Goal: Communication & Community: Answer question/provide support

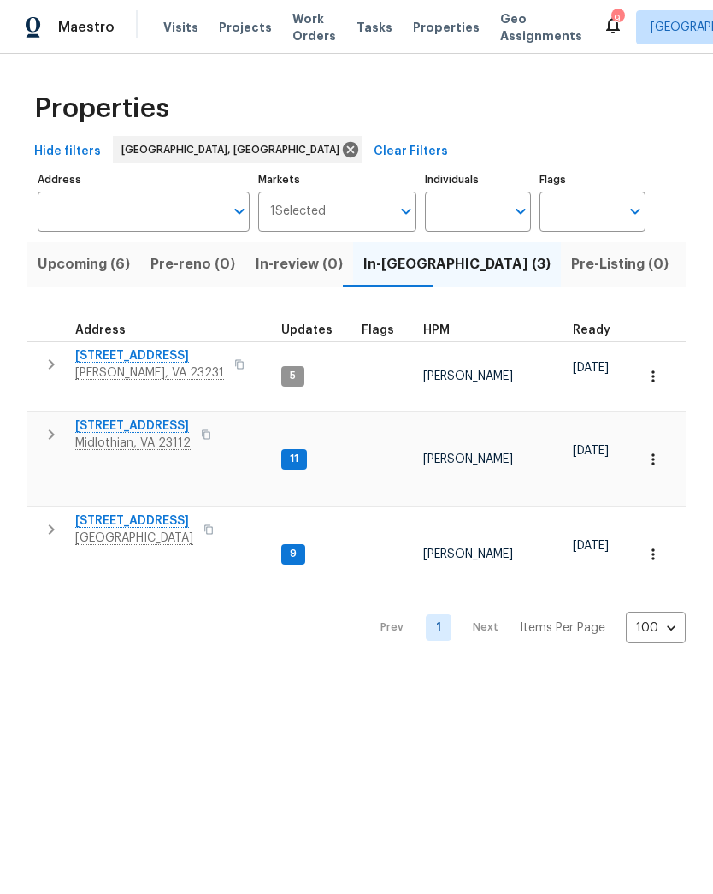
click at [105, 512] on span "4316 Chamberlayne Ave" at bounding box center [134, 520] width 118 height 17
click at [163, 435] on span "Midlothian, VA 23112" at bounding box center [132, 443] width 115 height 17
click at [86, 360] on span "[STREET_ADDRESS]" at bounding box center [149, 355] width 149 height 17
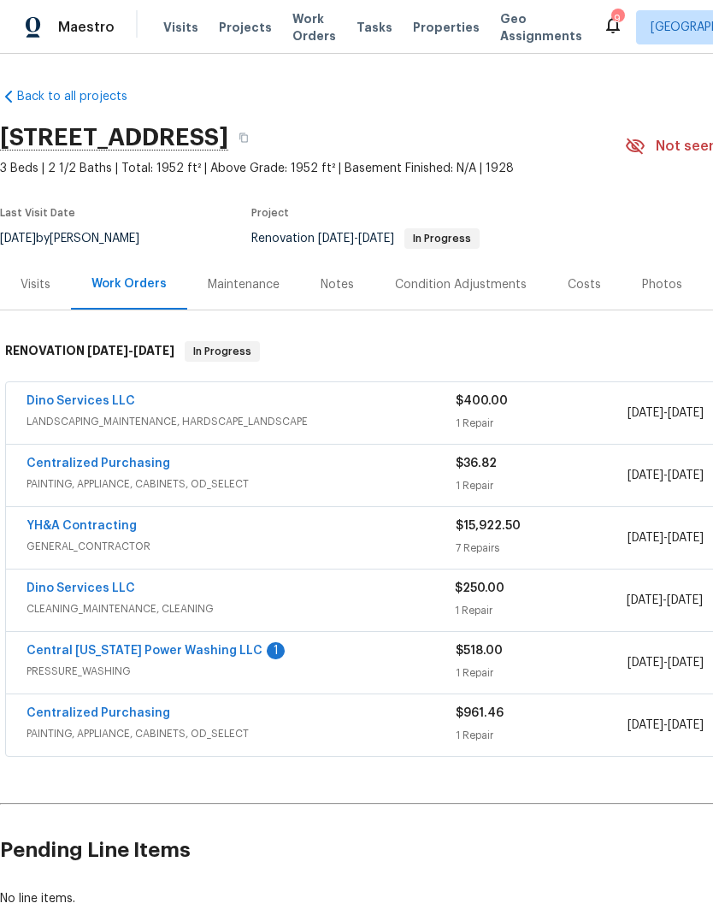
click at [86, 650] on link "Central Virginia Power Washing LLC" at bounding box center [145, 651] width 236 height 12
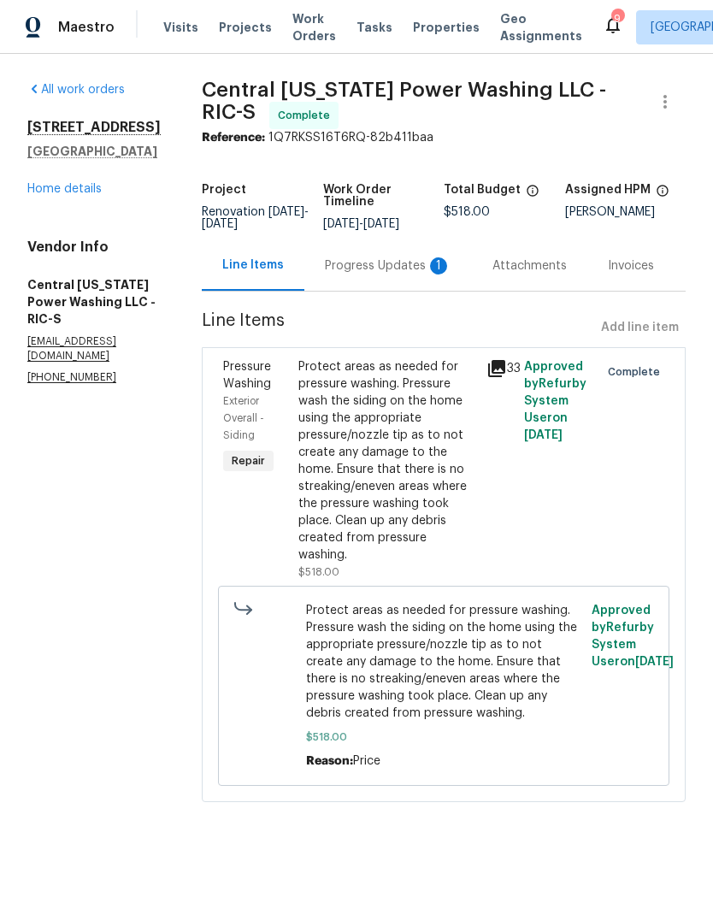
click at [370, 273] on div "Progress Updates 1" at bounding box center [388, 266] width 127 height 17
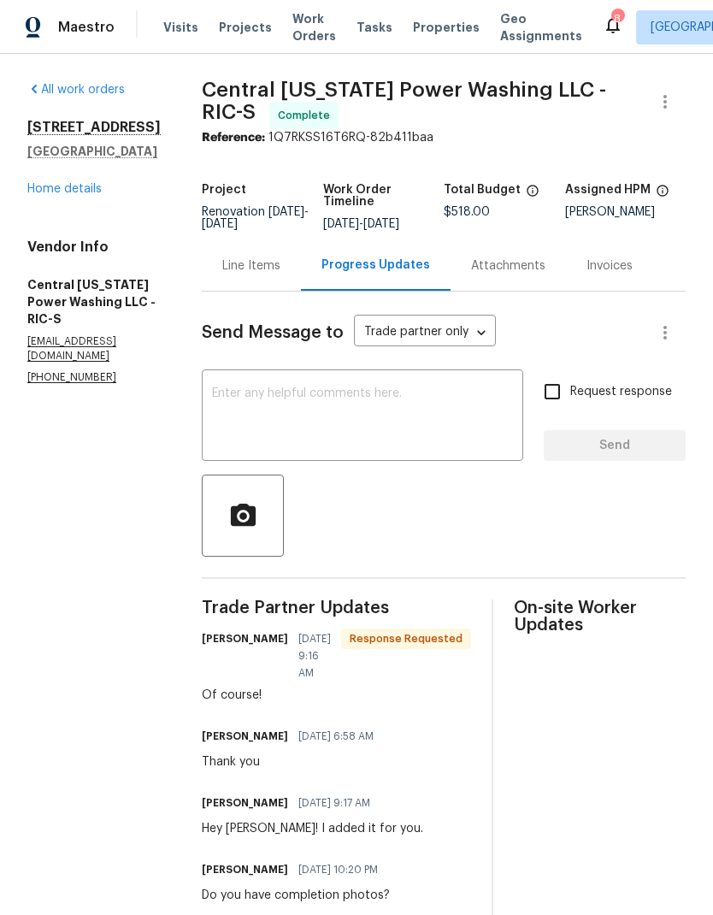
click at [454, 422] on textarea at bounding box center [362, 418] width 301 height 60
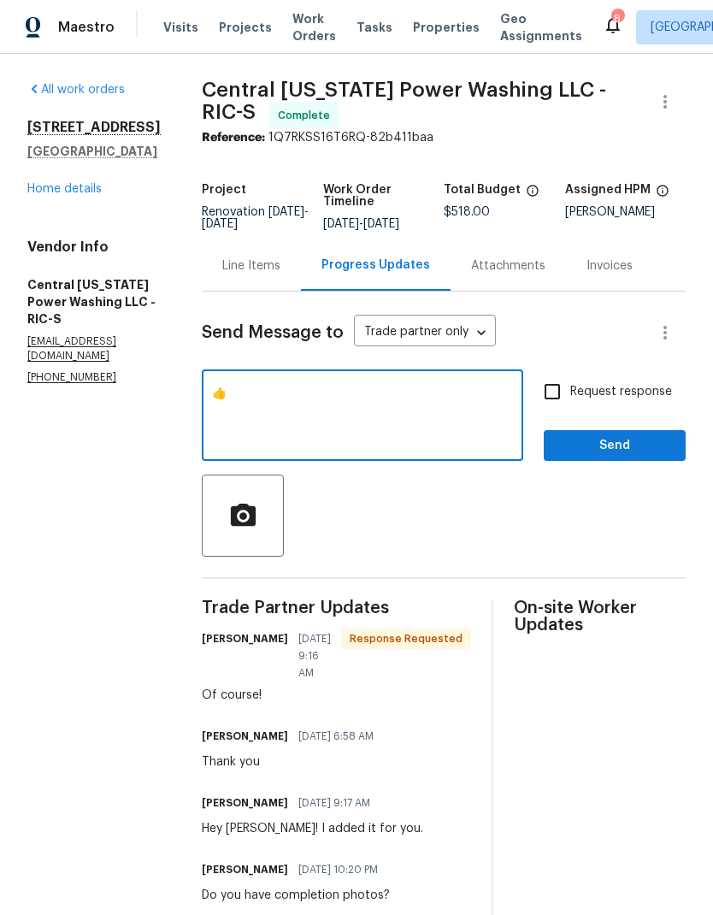
type textarea "👍"
click at [630, 447] on span "Send" at bounding box center [615, 445] width 115 height 21
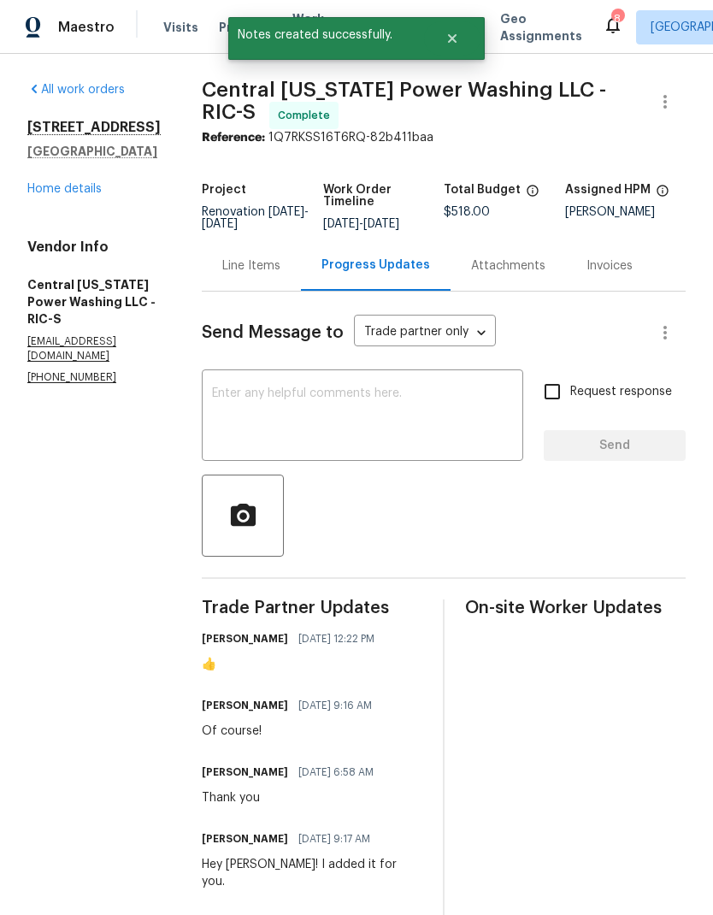
click at [59, 195] on link "Home details" at bounding box center [64, 189] width 74 height 12
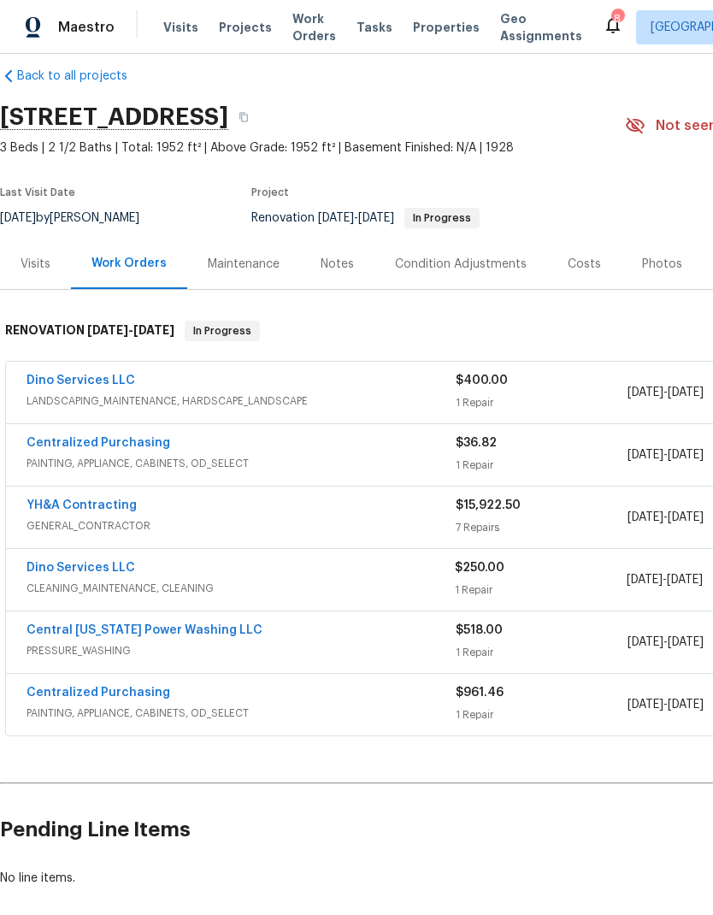
scroll to position [21, 0]
click at [55, 442] on link "Centralized Purchasing" at bounding box center [99, 442] width 144 height 12
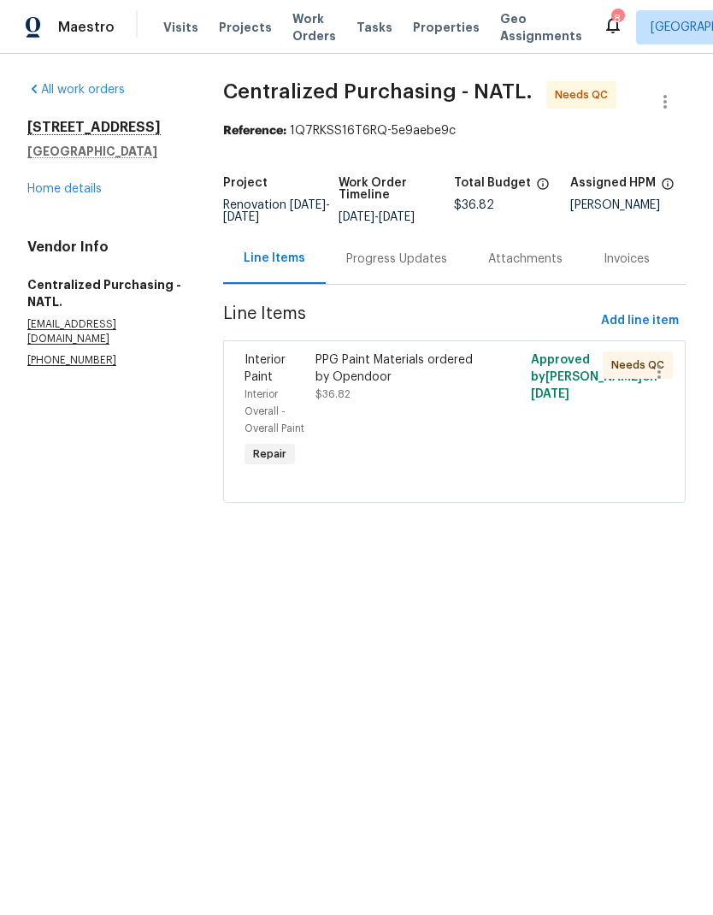
click at [91, 192] on link "Home details" at bounding box center [64, 189] width 74 height 12
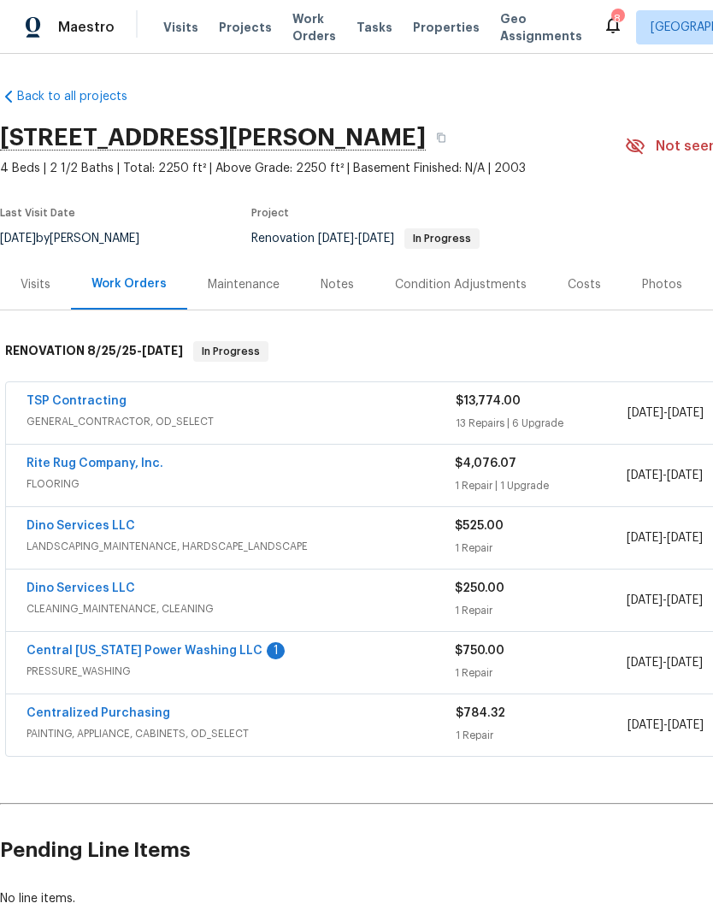
click at [79, 652] on link "Central Virginia Power Washing LLC" at bounding box center [145, 651] width 236 height 12
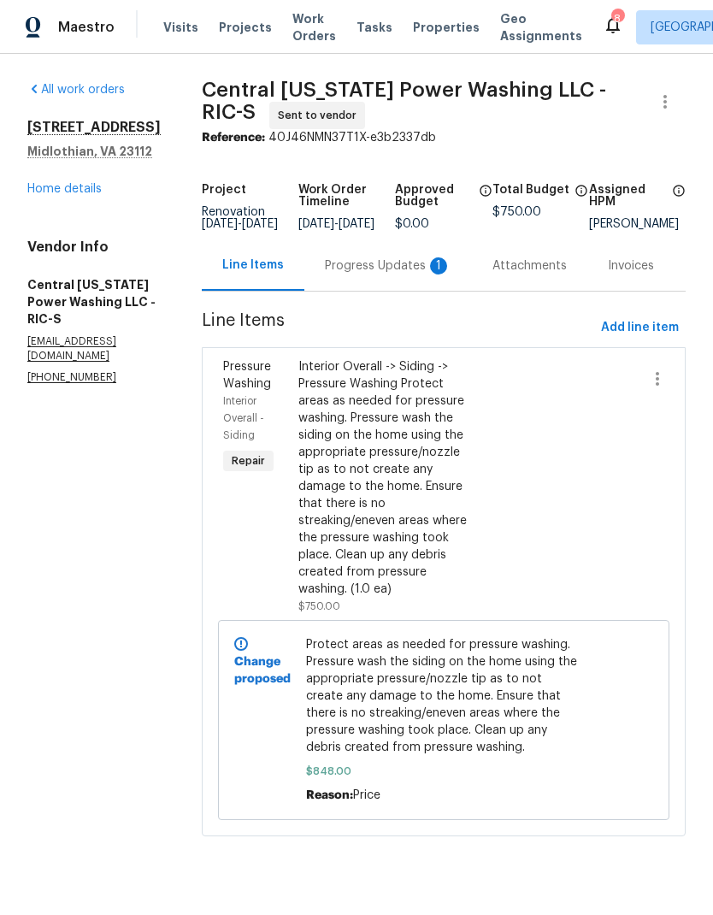
click at [387, 275] on div "Progress Updates 1" at bounding box center [388, 266] width 127 height 17
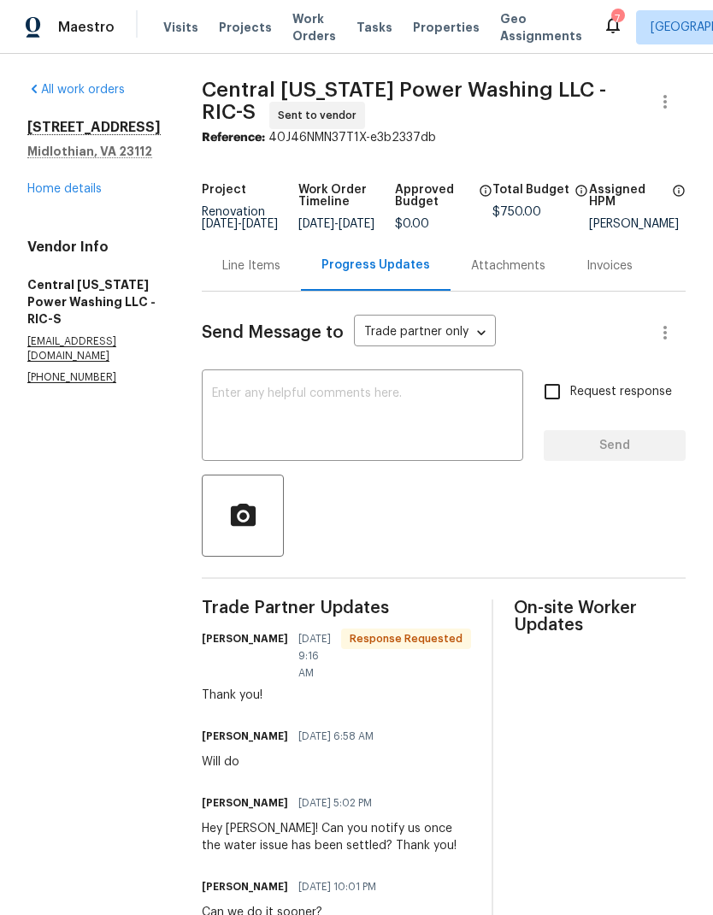
click at [242, 436] on textarea at bounding box center [362, 418] width 301 height 60
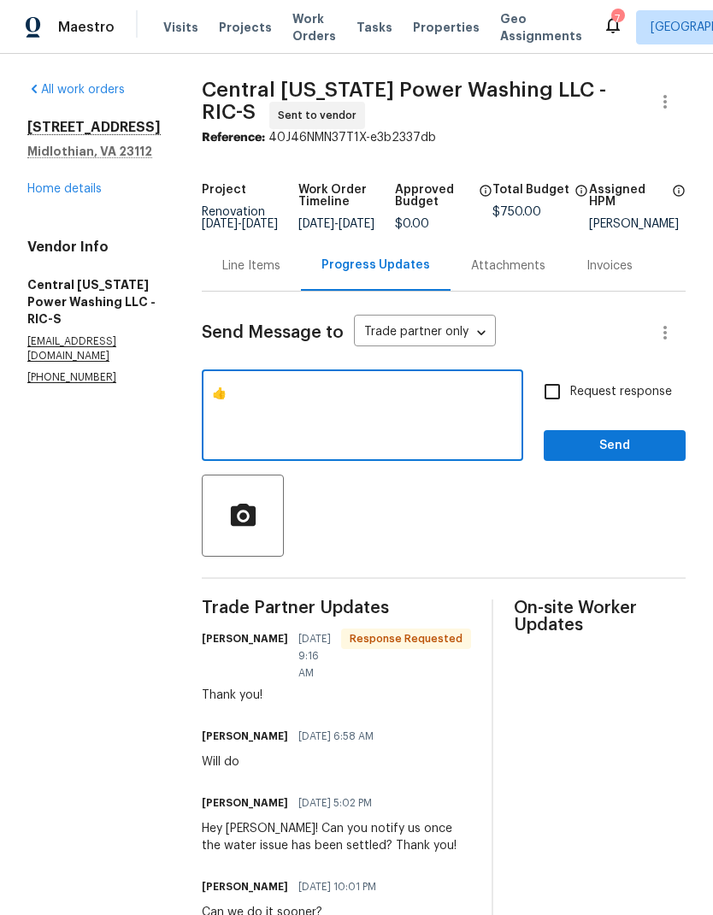
type textarea "👍"
click at [636, 462] on button "Send" at bounding box center [615, 446] width 142 height 32
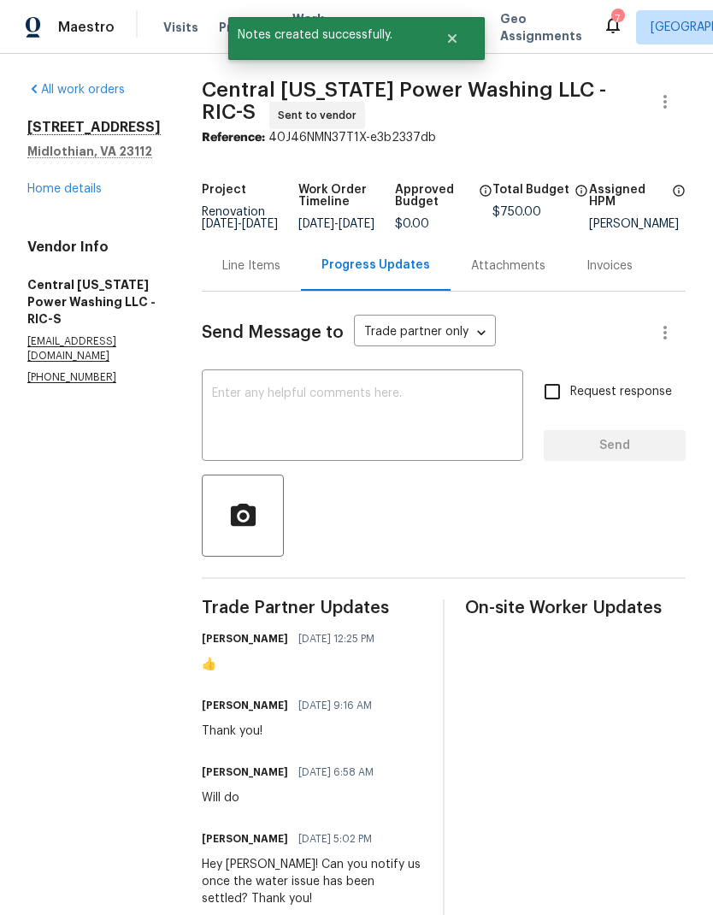
click at [51, 195] on link "Home details" at bounding box center [64, 189] width 74 height 12
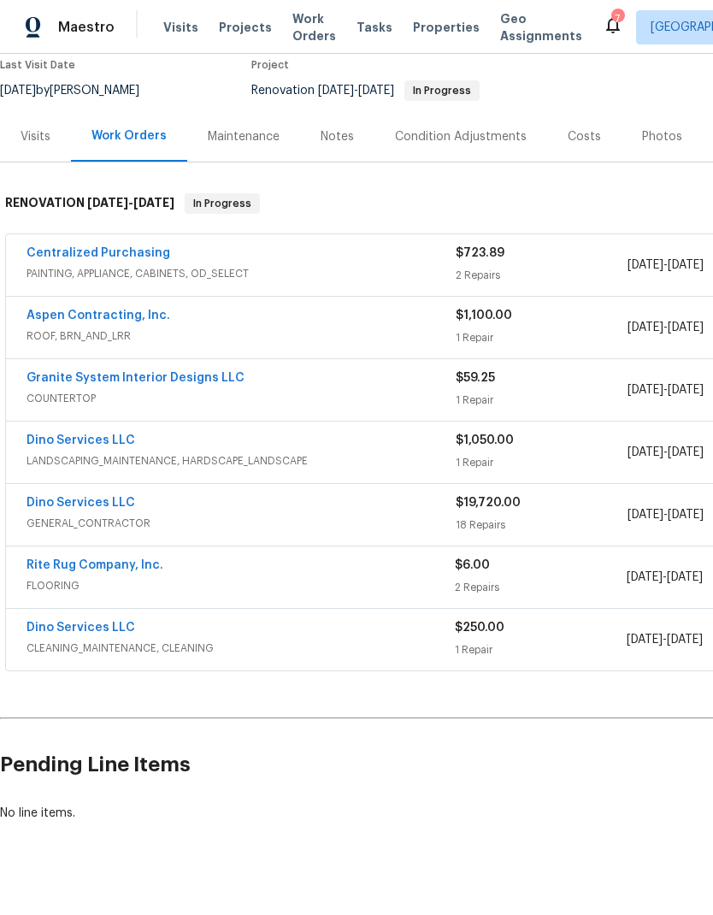
scroll to position [146, 0]
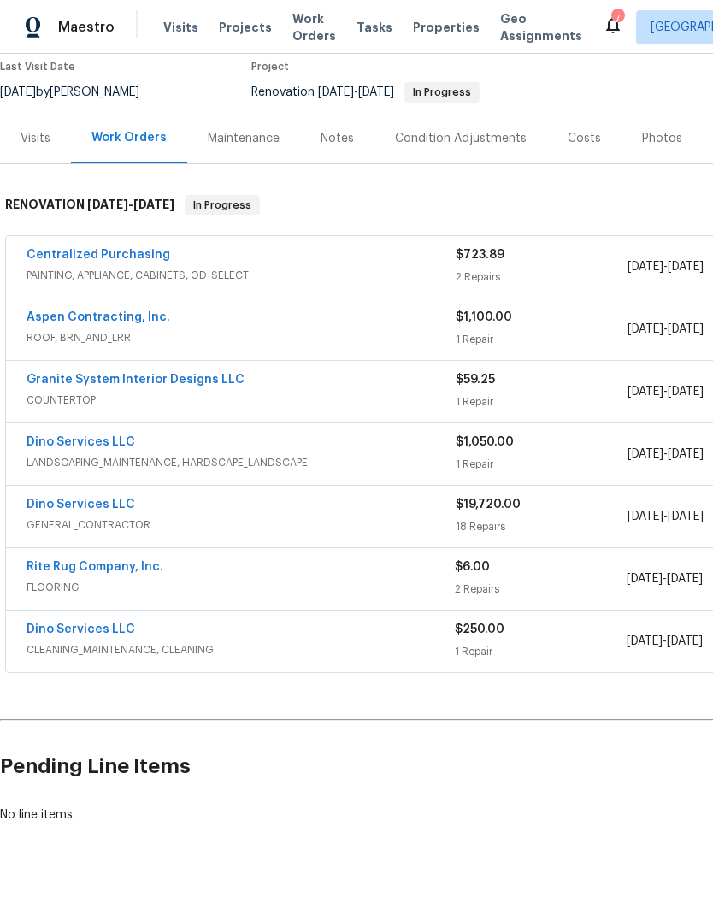
click at [74, 570] on link "Rite Rug Company, Inc." at bounding box center [95, 567] width 137 height 12
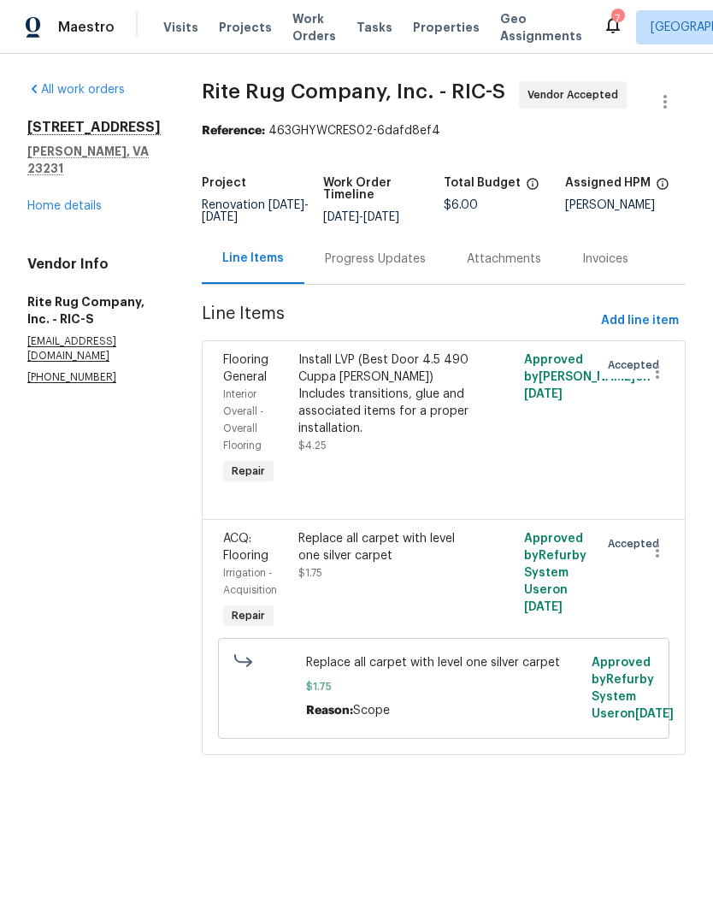
click at [403, 268] on div "Progress Updates" at bounding box center [375, 259] width 101 height 17
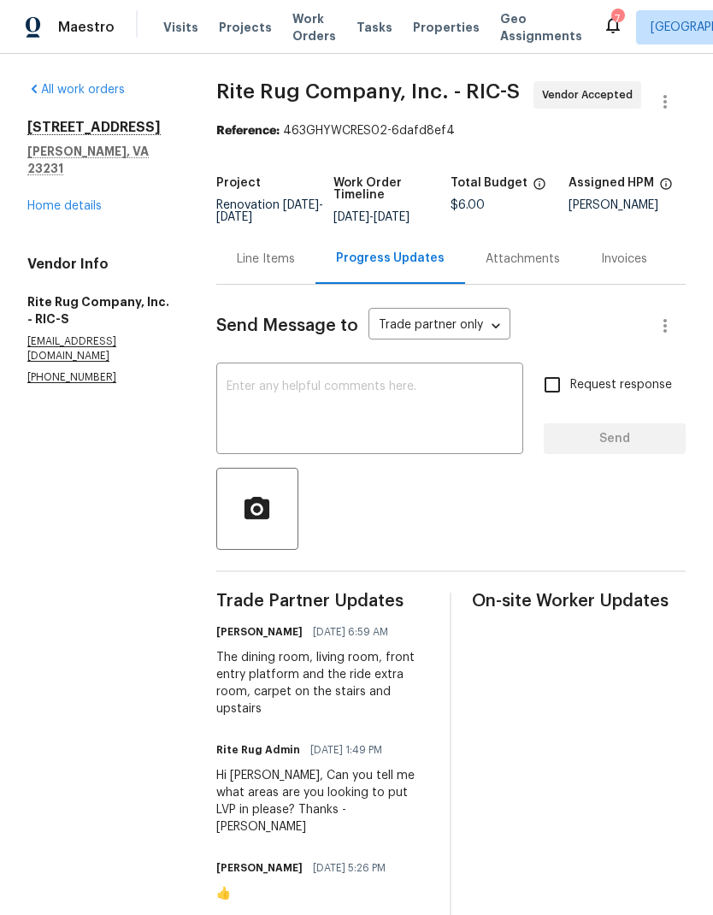
click at [471, 432] on textarea at bounding box center [370, 411] width 287 height 60
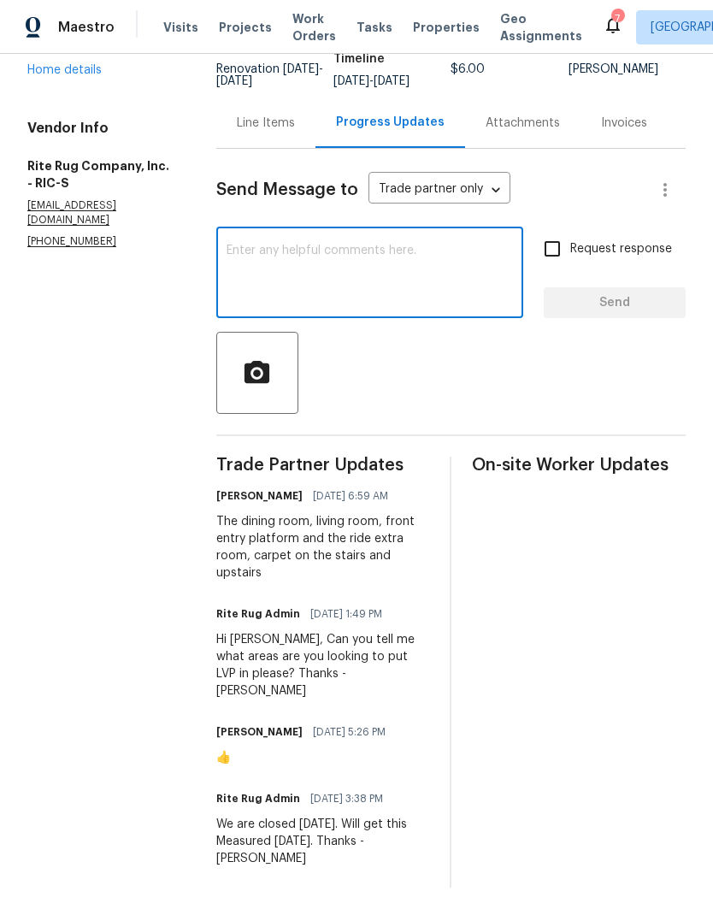
scroll to position [166, 0]
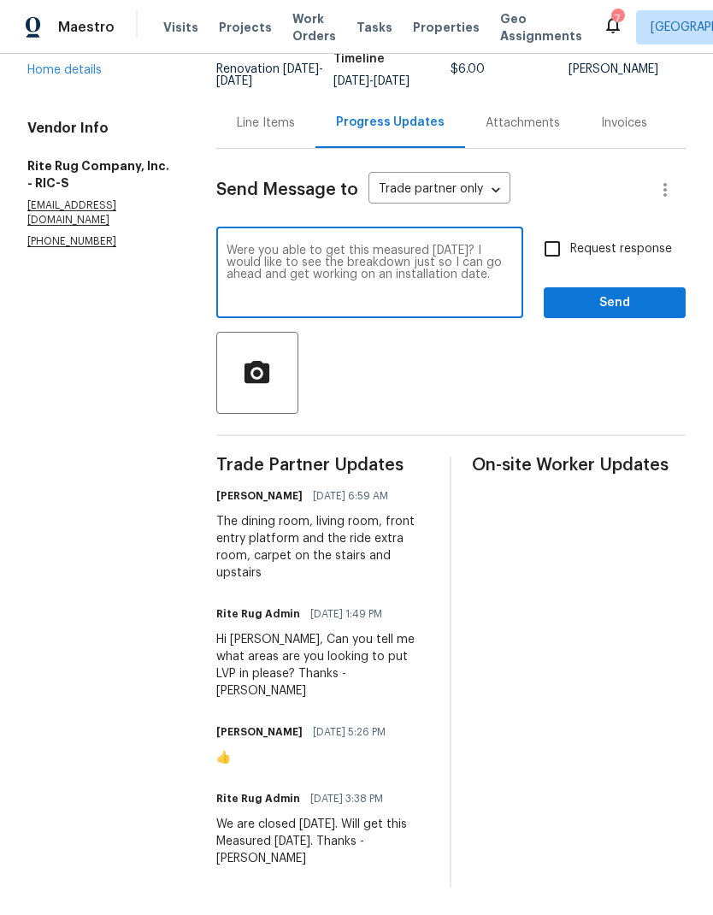
type textarea "Were you able to get this measured [DATE]? I would like to see the breakdown ju…"
click at [634, 293] on span "Send" at bounding box center [615, 303] width 115 height 21
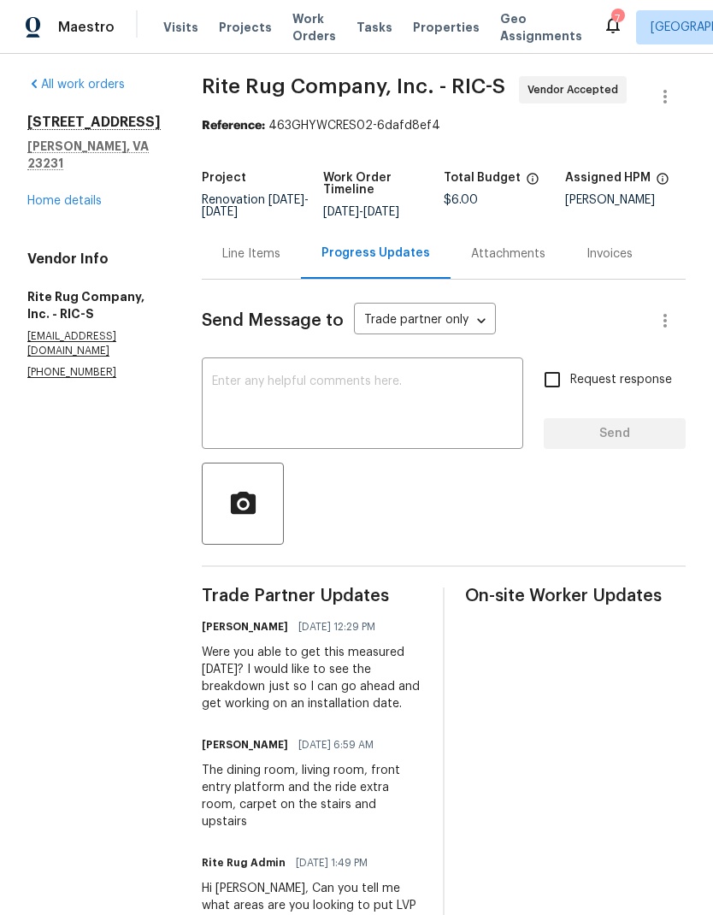
scroll to position [6, 0]
click at [50, 198] on link "Home details" at bounding box center [64, 200] width 74 height 12
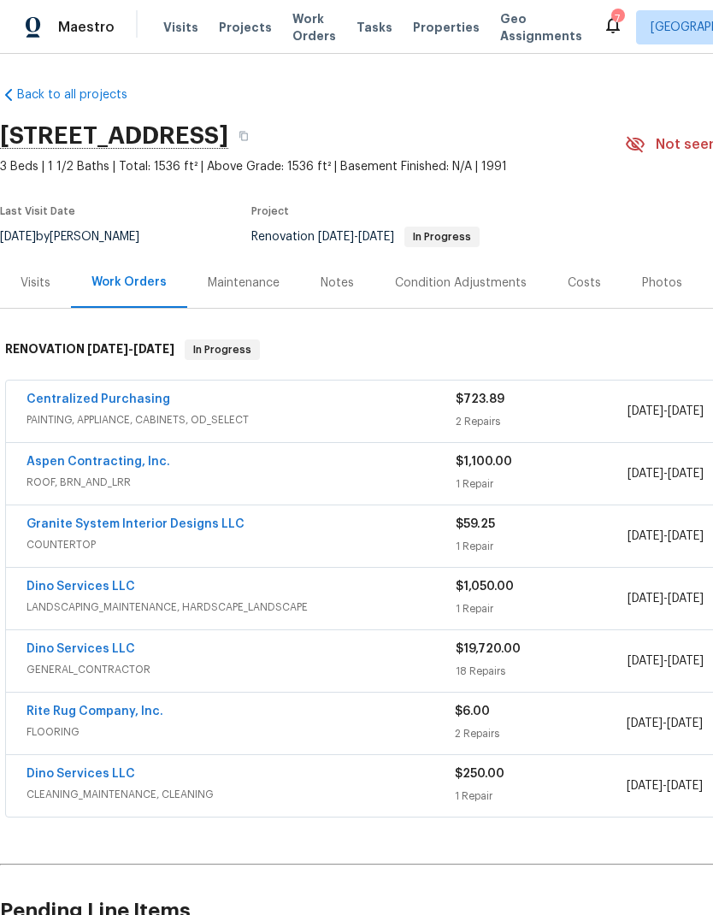
scroll to position [2, 0]
click at [59, 462] on link "Aspen Contracting, Inc." at bounding box center [99, 462] width 144 height 12
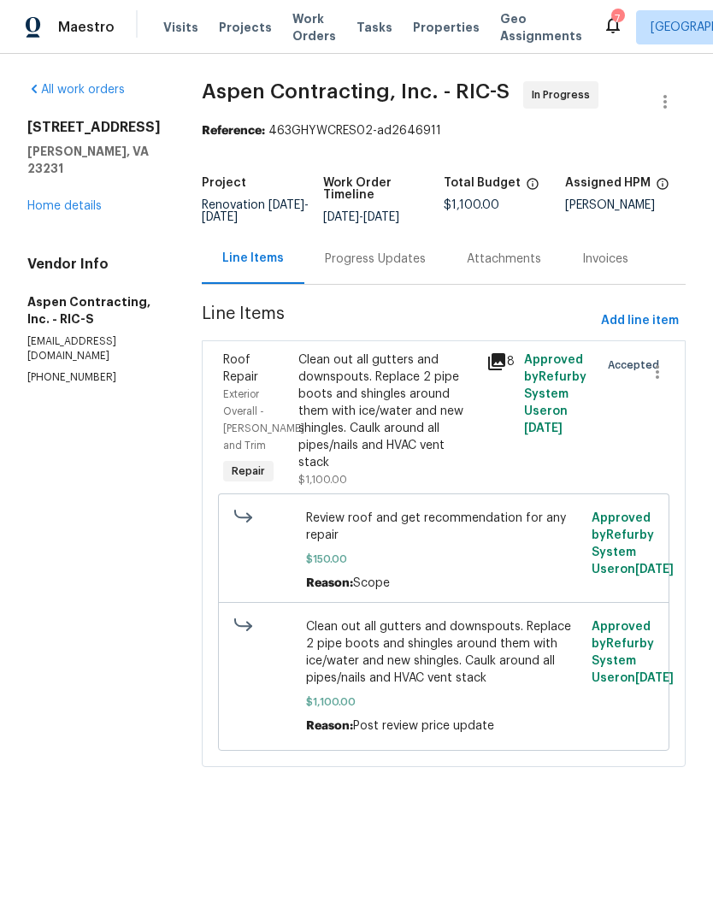
click at [400, 281] on div "Progress Updates" at bounding box center [376, 259] width 142 height 50
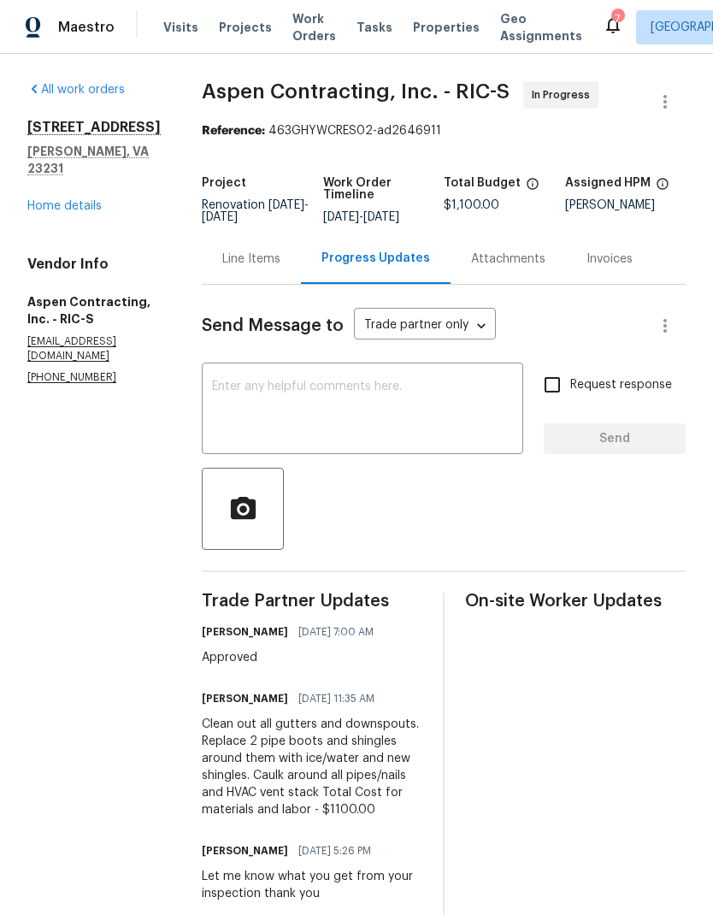
click at [460, 418] on textarea at bounding box center [362, 411] width 301 height 60
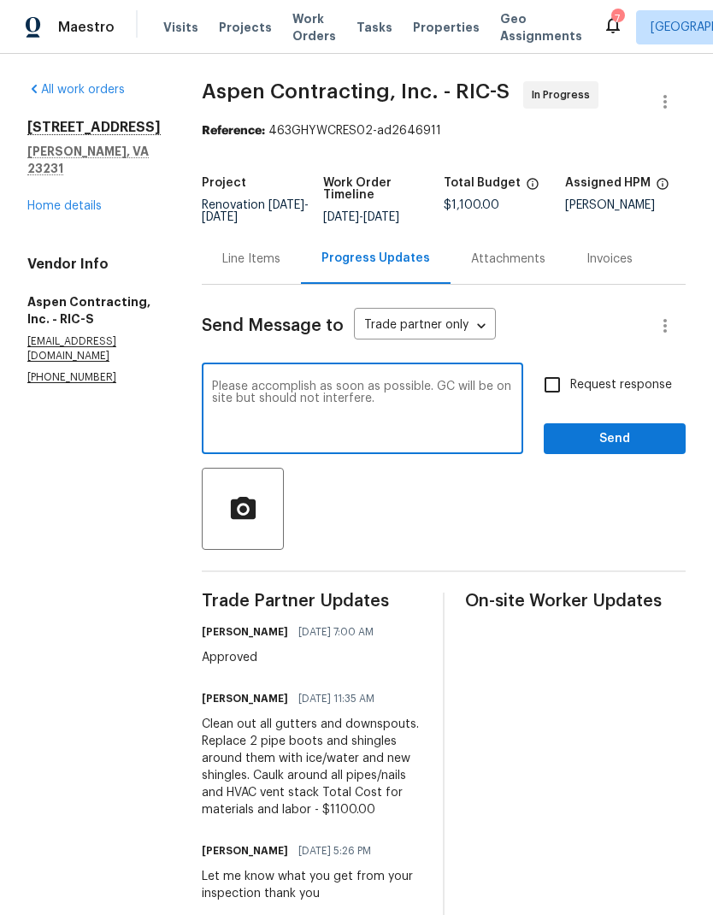
type textarea "Please accomplish as soon as possible. GC will be on site but should not interf…"
click at [628, 448] on span "Send" at bounding box center [615, 439] width 115 height 21
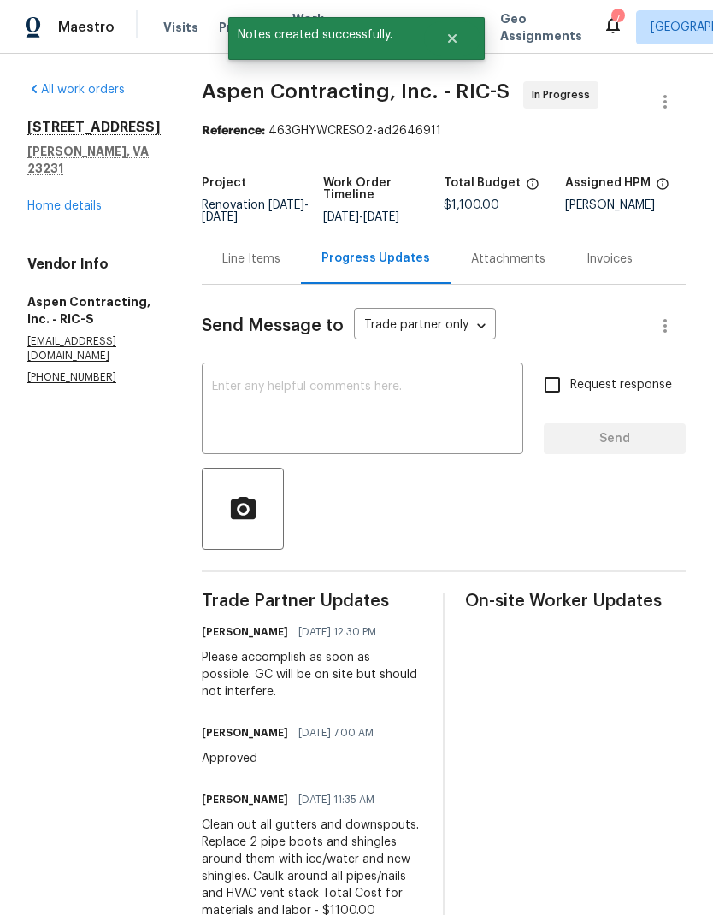
click at [61, 204] on link "Home details" at bounding box center [64, 206] width 74 height 12
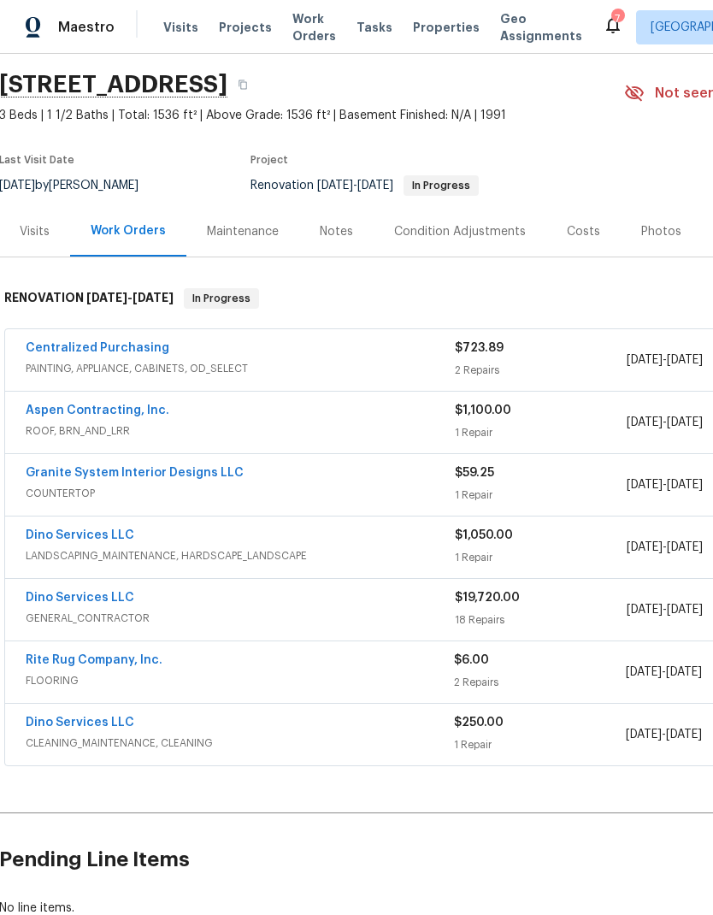
scroll to position [56, 1]
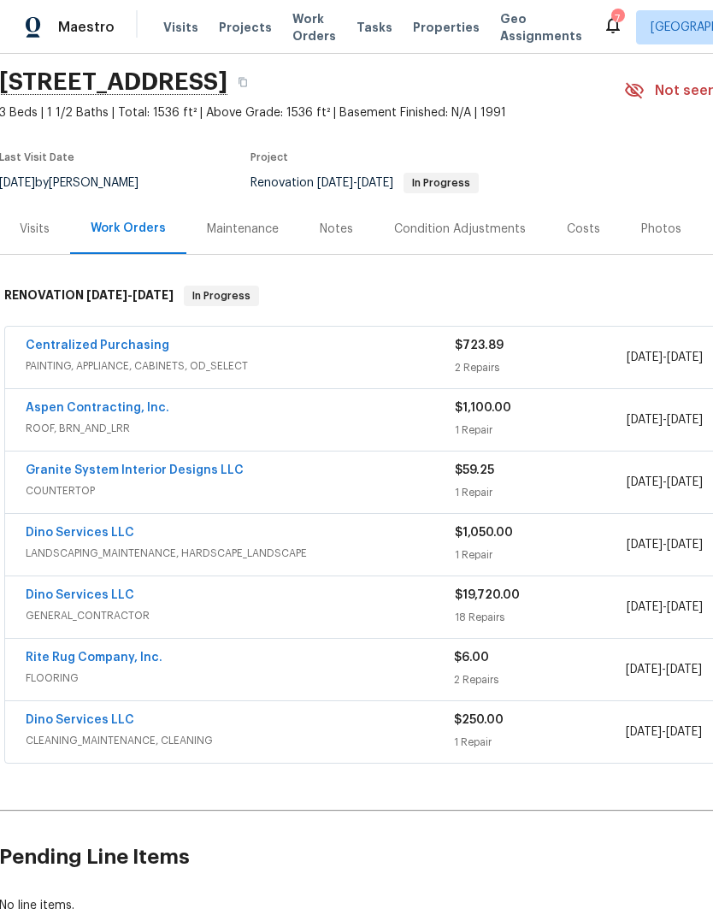
click at [174, 475] on link "Granite System Interior Designs LLC" at bounding box center [135, 471] width 218 height 12
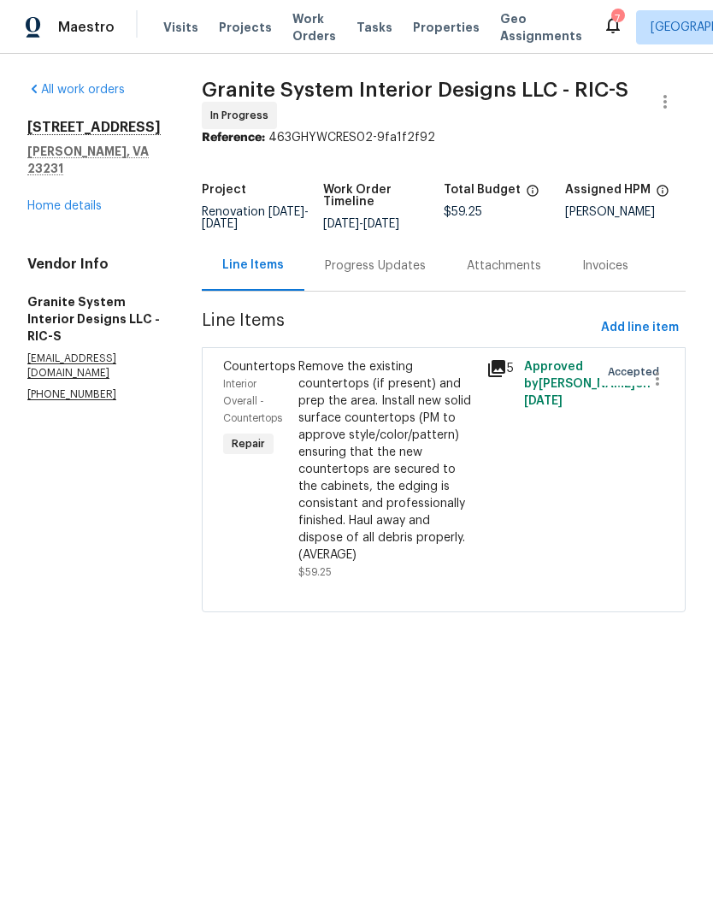
click at [396, 456] on div "Remove the existing countertops (if present) and prep the area. Install new sol…" at bounding box center [388, 460] width 178 height 205
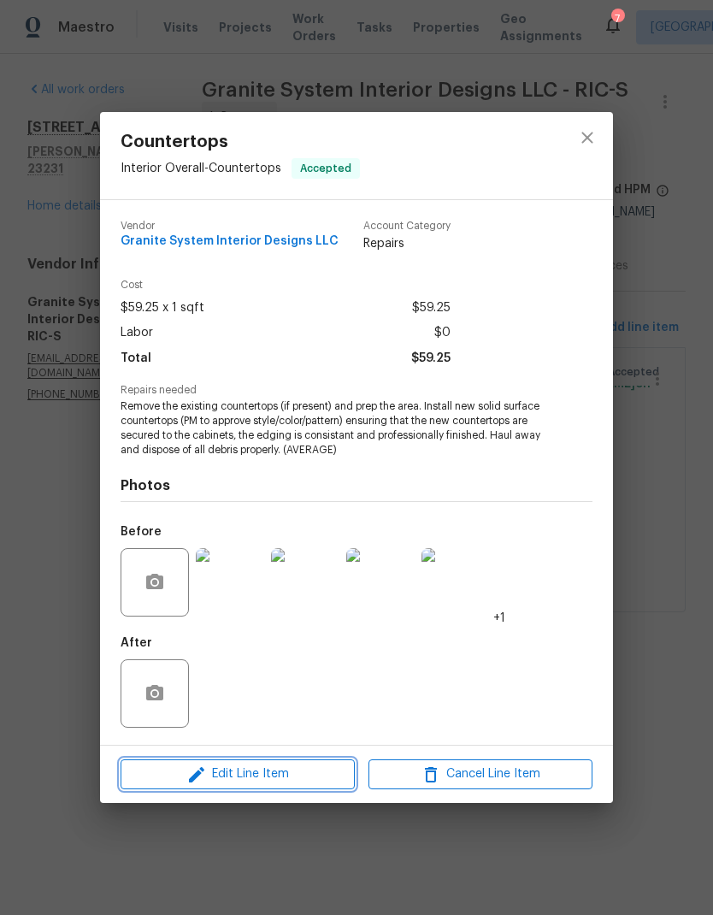
click at [323, 779] on span "Edit Line Item" at bounding box center [238, 774] width 224 height 21
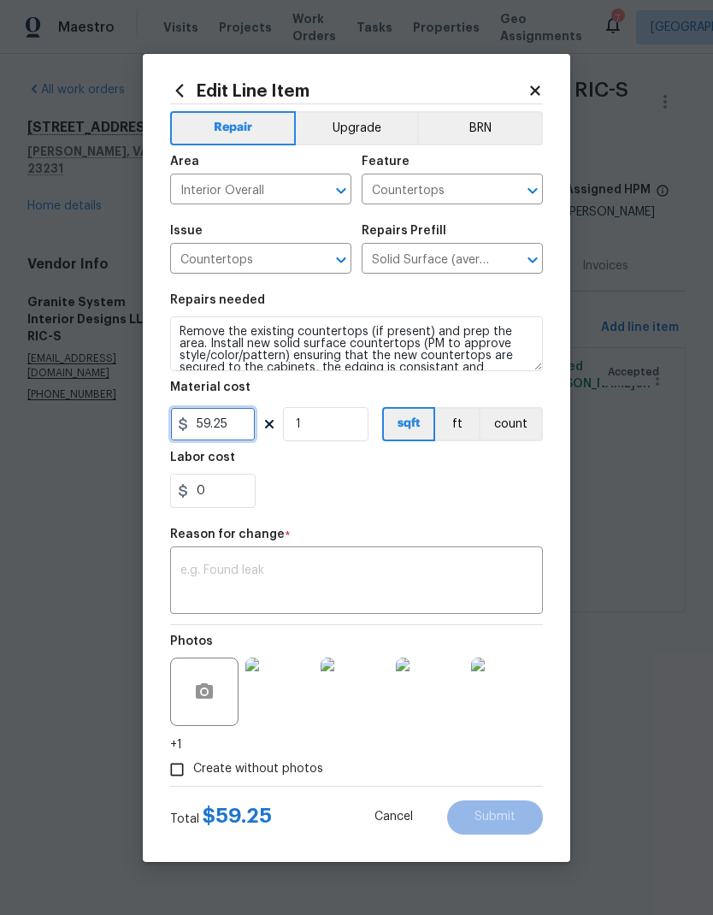
click at [248, 429] on input "59.25" at bounding box center [213, 424] width 86 height 34
type input "1700"
click at [498, 566] on textarea at bounding box center [357, 583] width 352 height 36
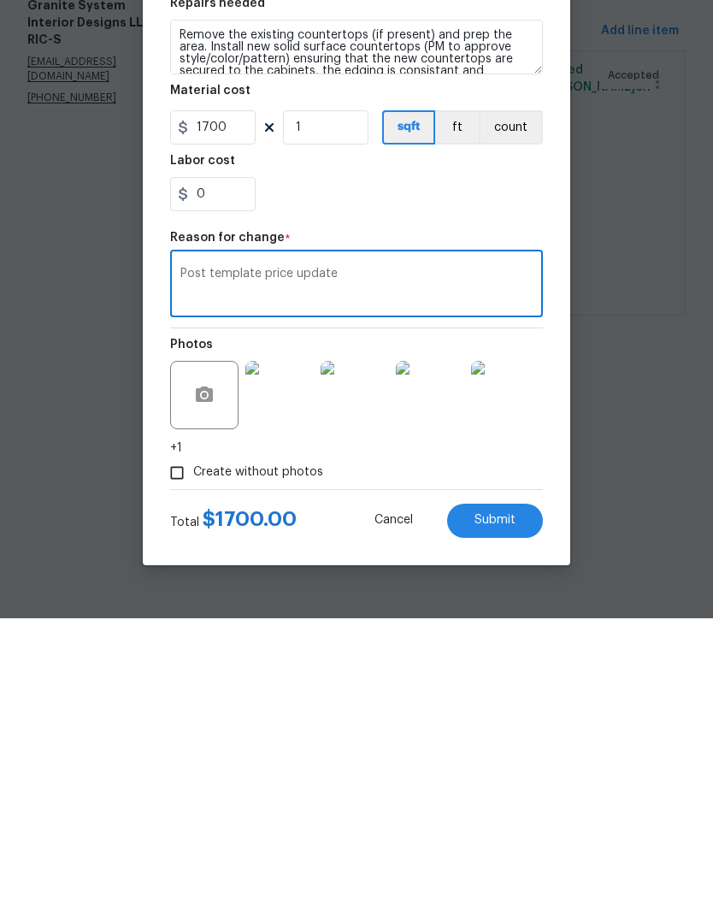
type textarea "Post template price update"
click at [536, 754] on div "Create without photos" at bounding box center [356, 770] width 373 height 33
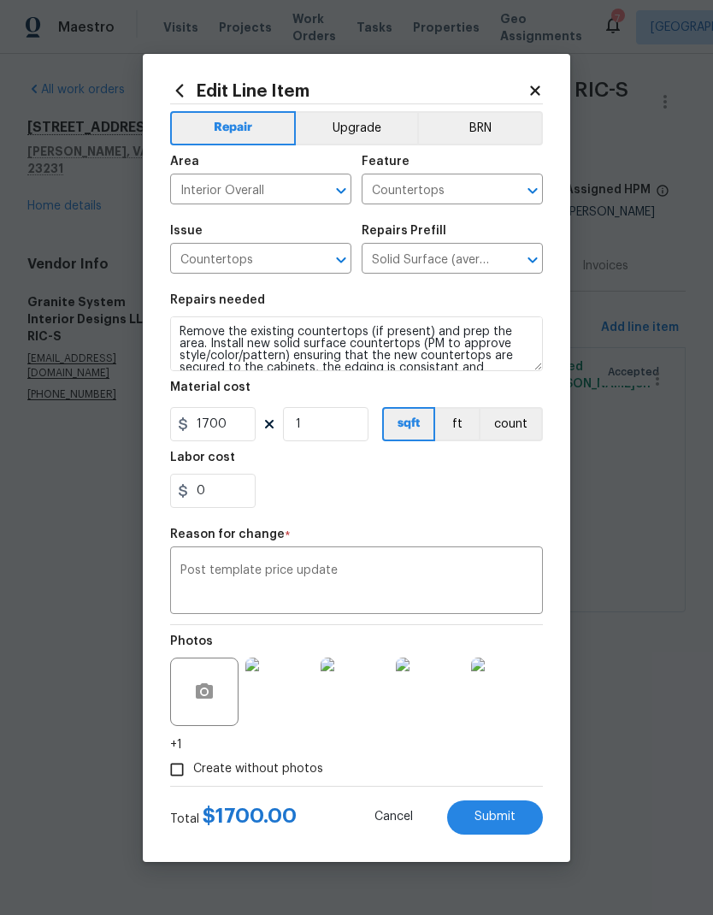
click at [512, 822] on span "Submit" at bounding box center [495, 817] width 41 height 13
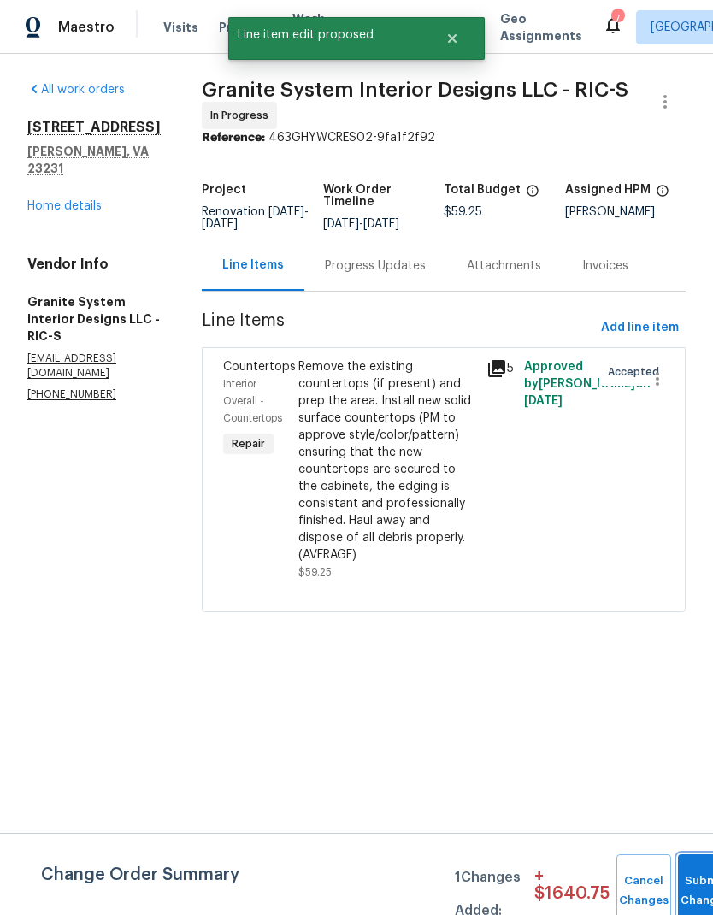
click at [693, 880] on button "Submit Changes" at bounding box center [705, 892] width 55 height 74
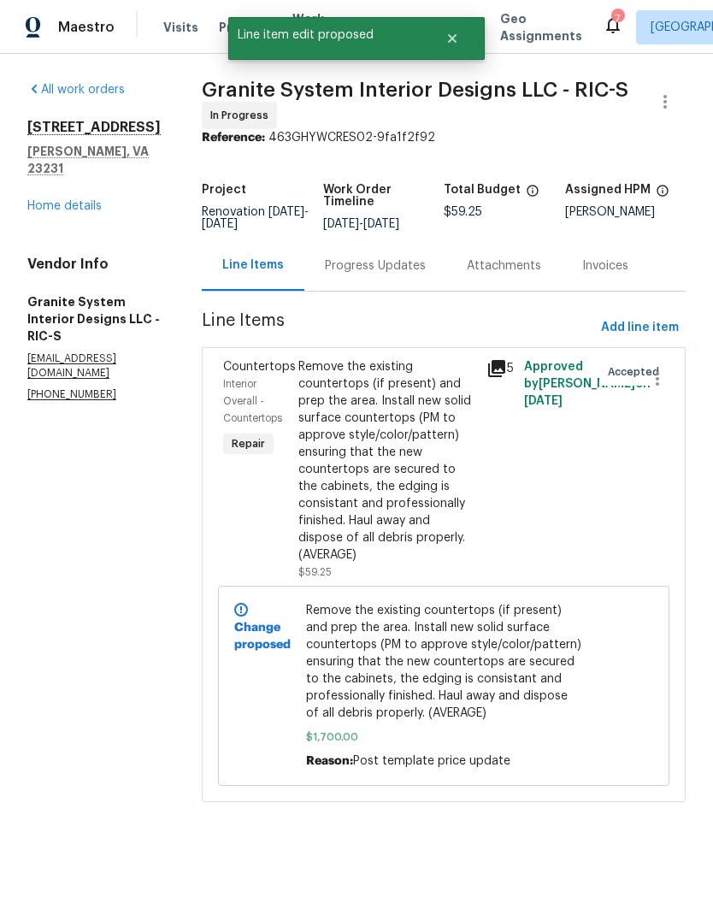
click at [44, 204] on link "Home details" at bounding box center [64, 206] width 74 height 12
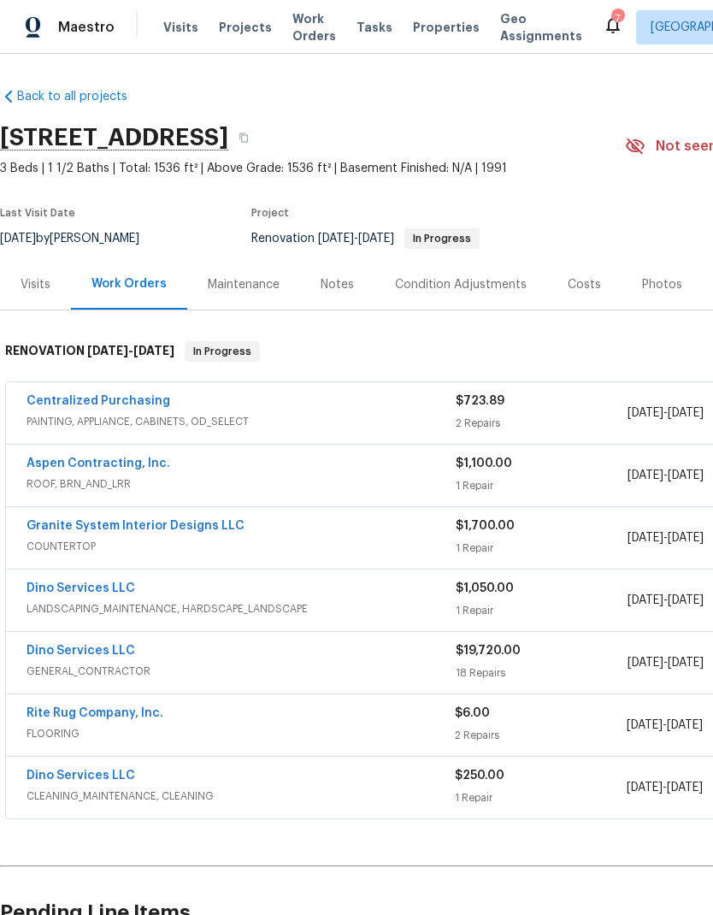
click at [44, 652] on link "Dino Services LLC" at bounding box center [81, 651] width 109 height 12
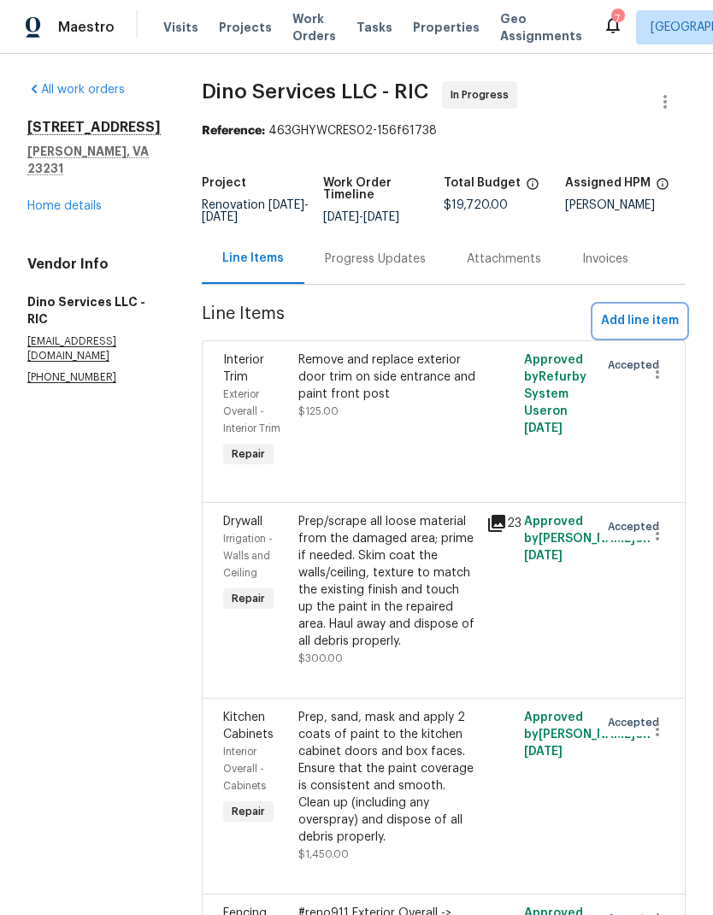
click at [659, 332] on span "Add line item" at bounding box center [640, 321] width 78 height 21
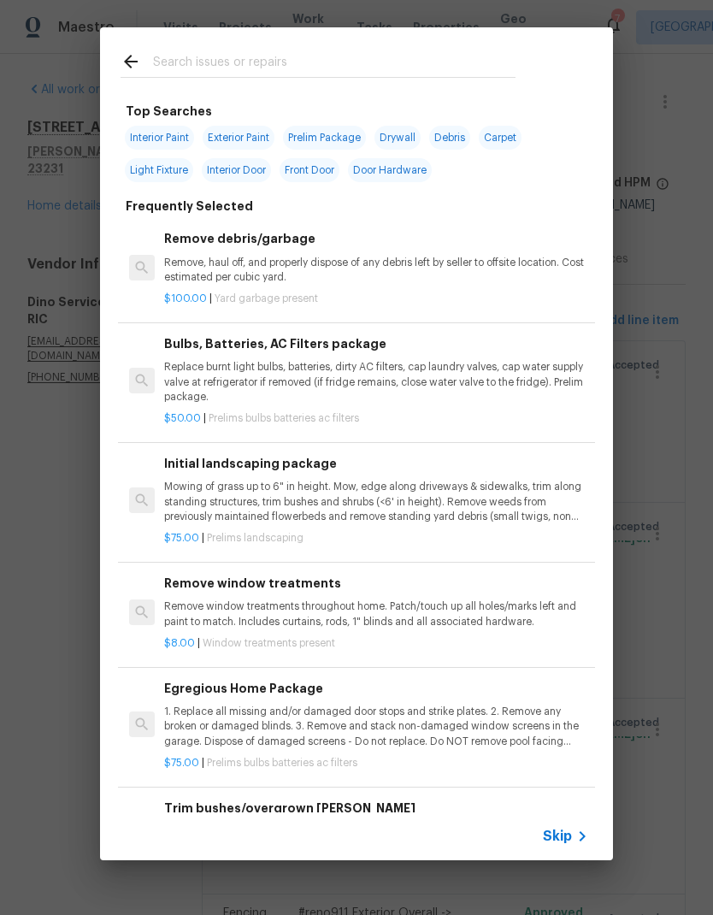
click at [472, 52] on input "text" at bounding box center [334, 64] width 363 height 26
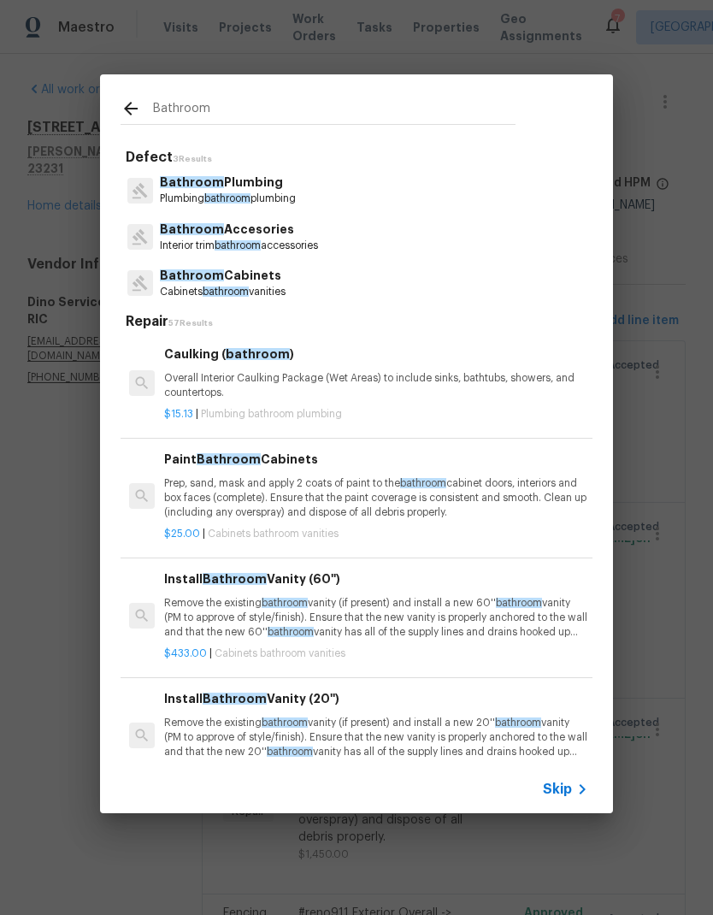
type input "Bathroom"
click at [154, 240] on div at bounding box center [140, 237] width 39 height 33
click at [163, 241] on p "Interior trim bathroom accessories" at bounding box center [239, 246] width 158 height 15
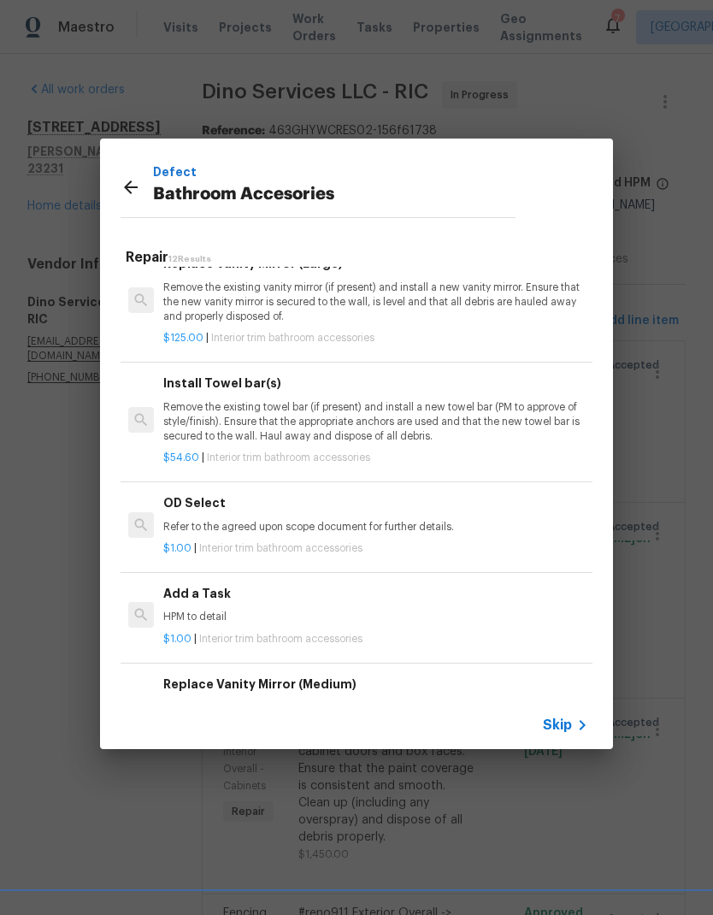
scroll to position [500, 1]
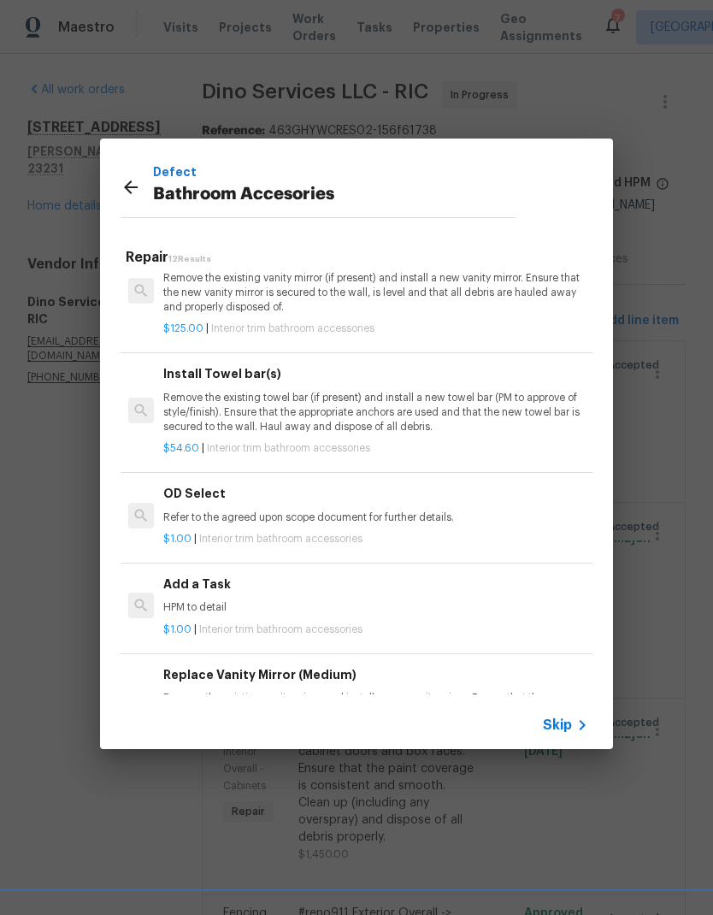
click at [162, 580] on div "Add a Task HPM to detail $1.00 | Interior trim bathroom accessories" at bounding box center [375, 606] width 429 height 68
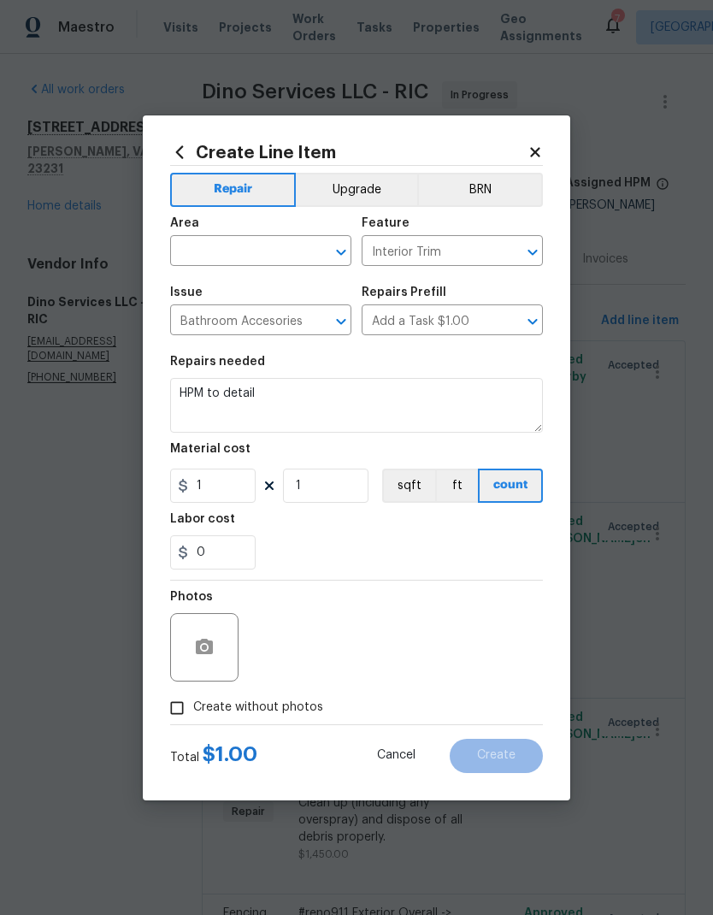
click at [165, 588] on div "Create Line Item Repair Upgrade BRN Area ​ Feature Interior Trim ​ Issue Bathro…" at bounding box center [357, 457] width 428 height 685
click at [213, 494] on input "1" at bounding box center [213, 486] width 86 height 34
type input "85"
click at [319, 494] on input "1" at bounding box center [326, 486] width 86 height 34
type input "2"
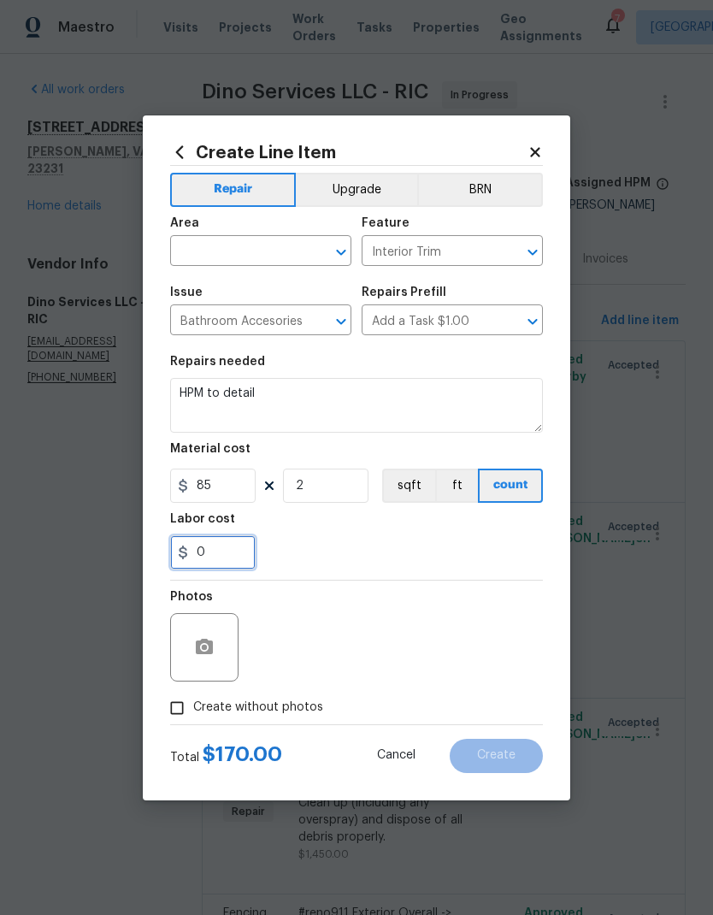
click at [215, 559] on input "0" at bounding box center [213, 553] width 86 height 34
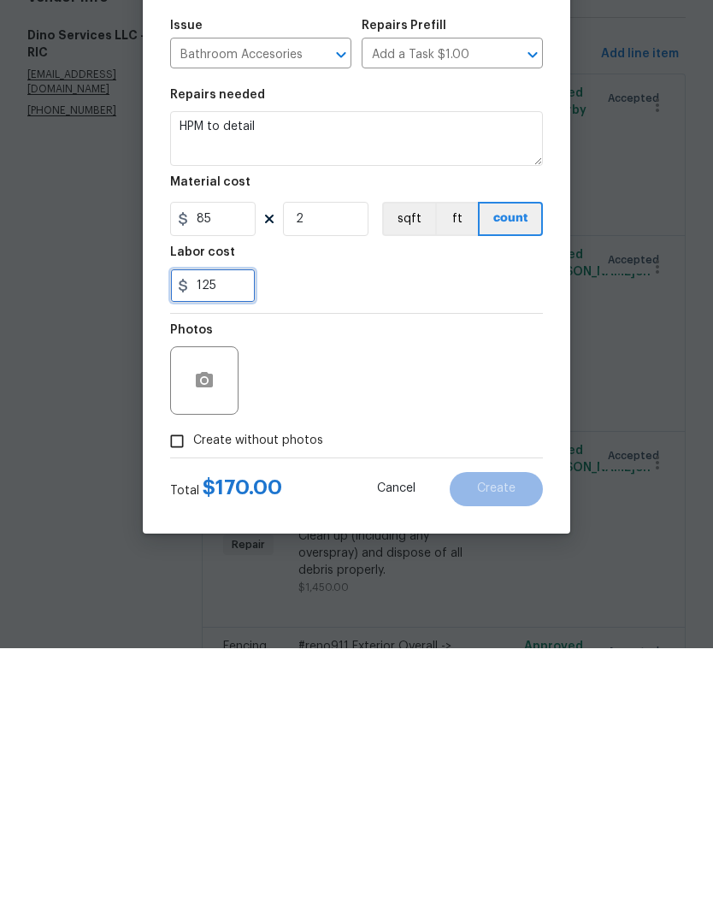
type input "125"
click at [529, 581] on div "Photos" at bounding box center [356, 636] width 373 height 111
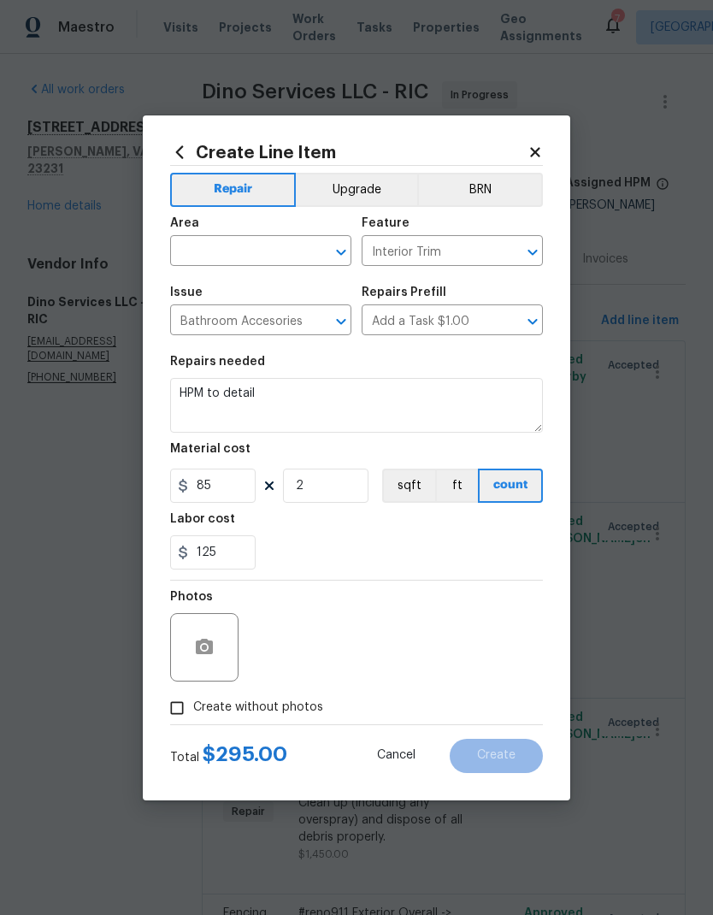
click at [174, 702] on input "Create without photos" at bounding box center [177, 708] width 33 height 33
checkbox input "true"
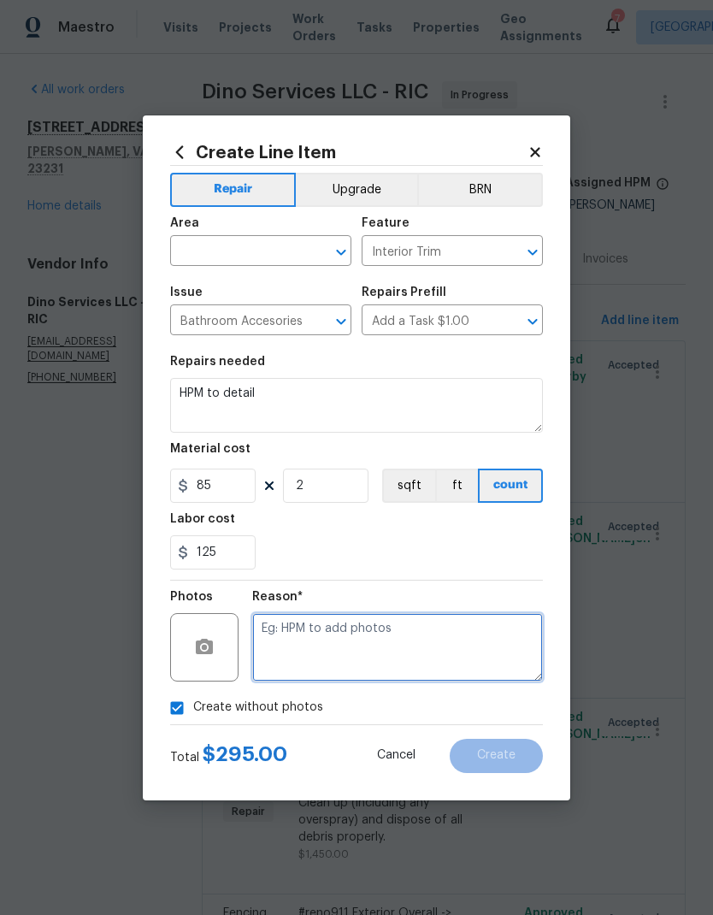
click at [500, 656] on textarea at bounding box center [397, 647] width 291 height 68
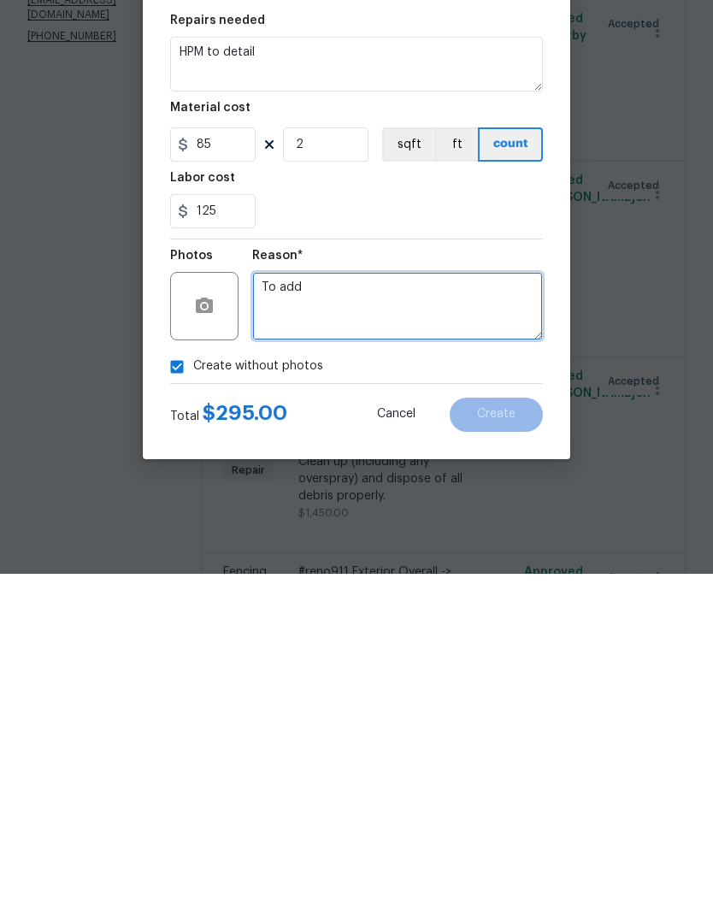
type textarea "To add"
click at [533, 692] on div "Create without photos" at bounding box center [356, 708] width 373 height 33
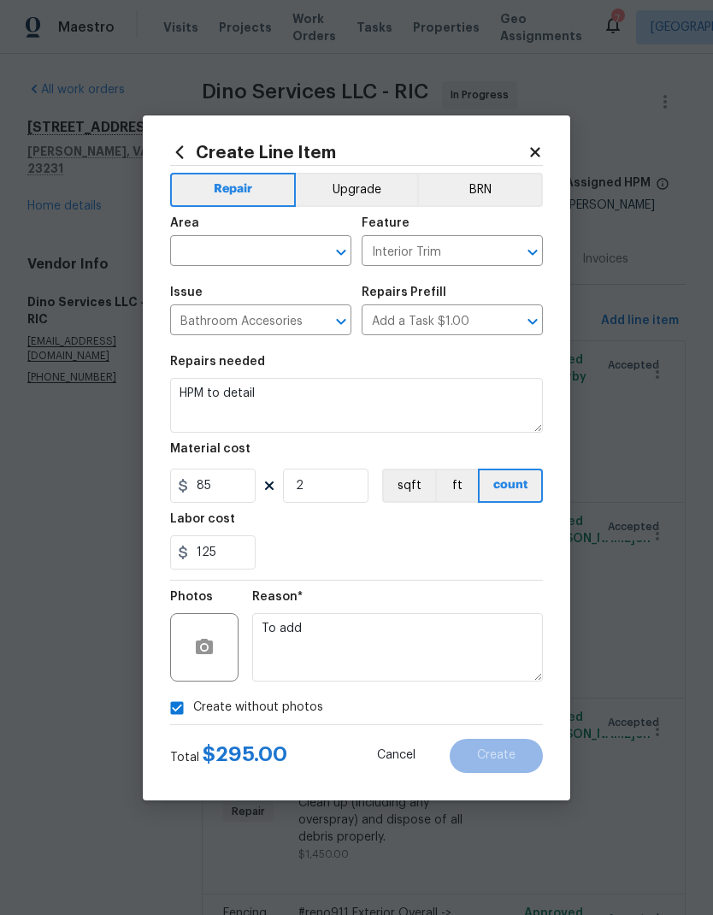
click at [210, 253] on input "text" at bounding box center [236, 253] width 133 height 27
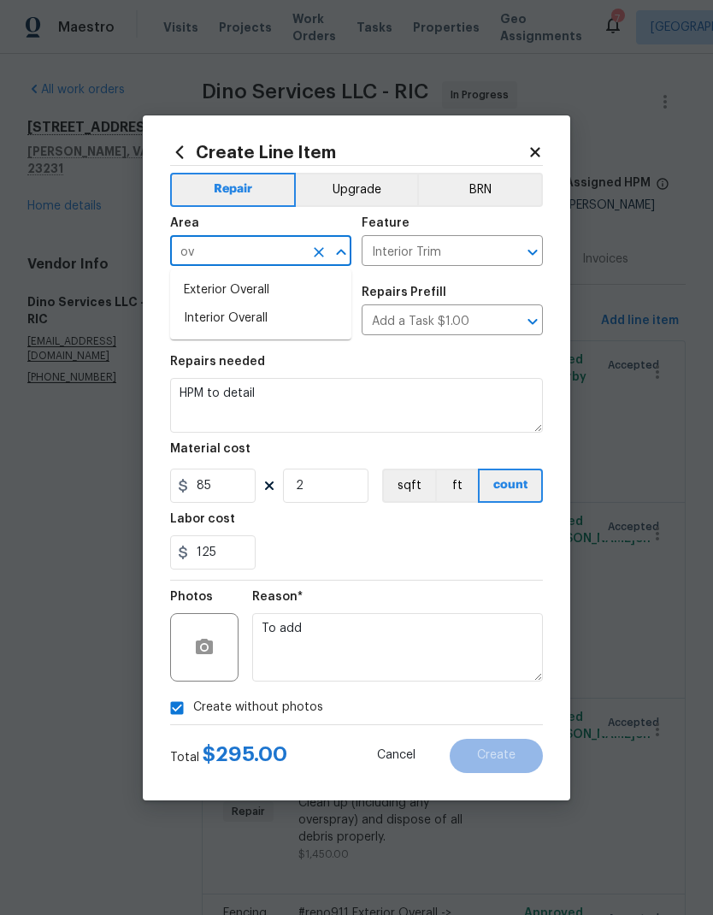
click at [194, 317] on li "Interior Overall" at bounding box center [260, 319] width 181 height 28
type input "Interior Overall"
click at [539, 545] on div "125" at bounding box center [356, 553] width 373 height 34
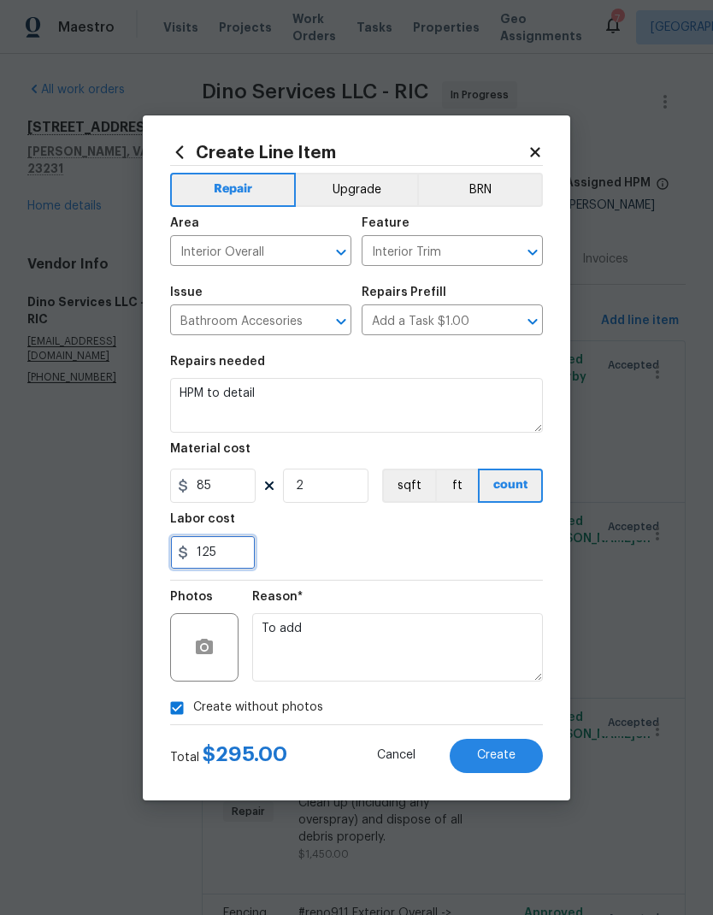
click at [223, 557] on input "125" at bounding box center [213, 553] width 86 height 34
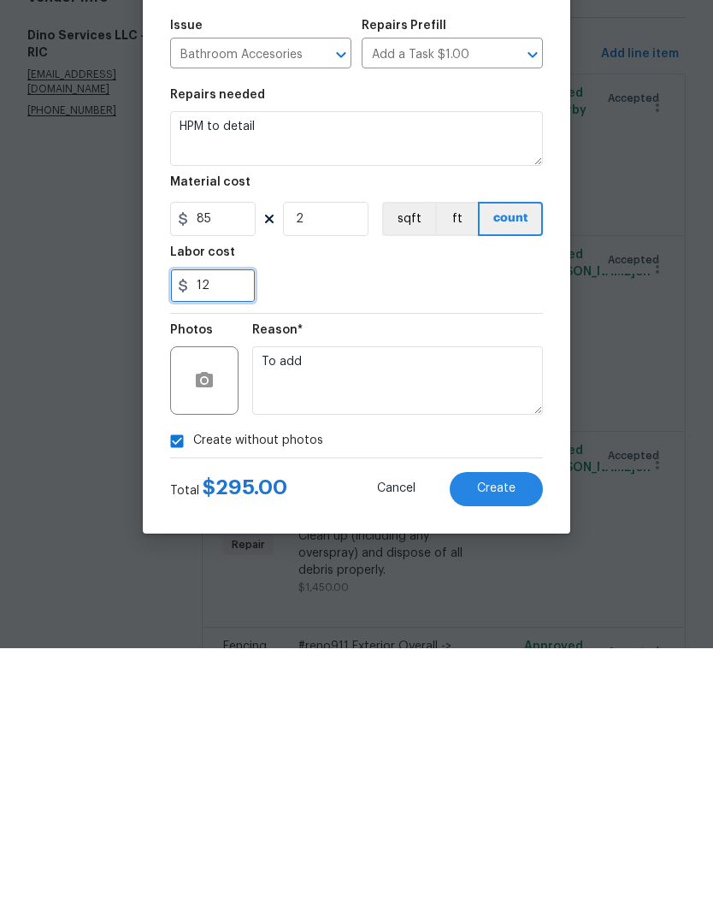
type input "1"
type input "75"
click at [536, 692] on div "Create without photos" at bounding box center [356, 708] width 373 height 33
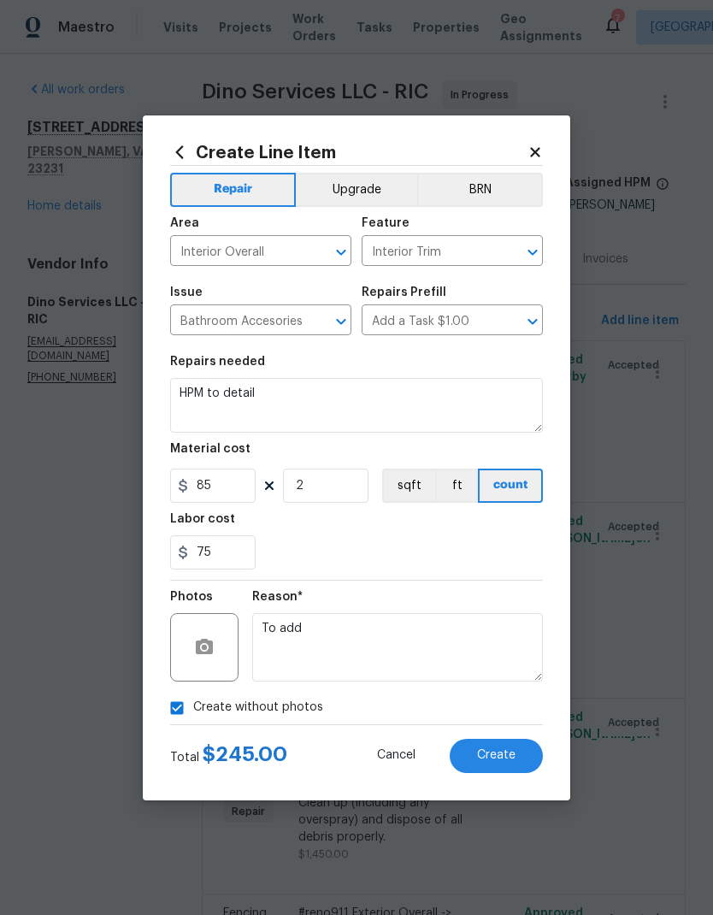
click at [517, 757] on button "Create" at bounding box center [496, 756] width 93 height 34
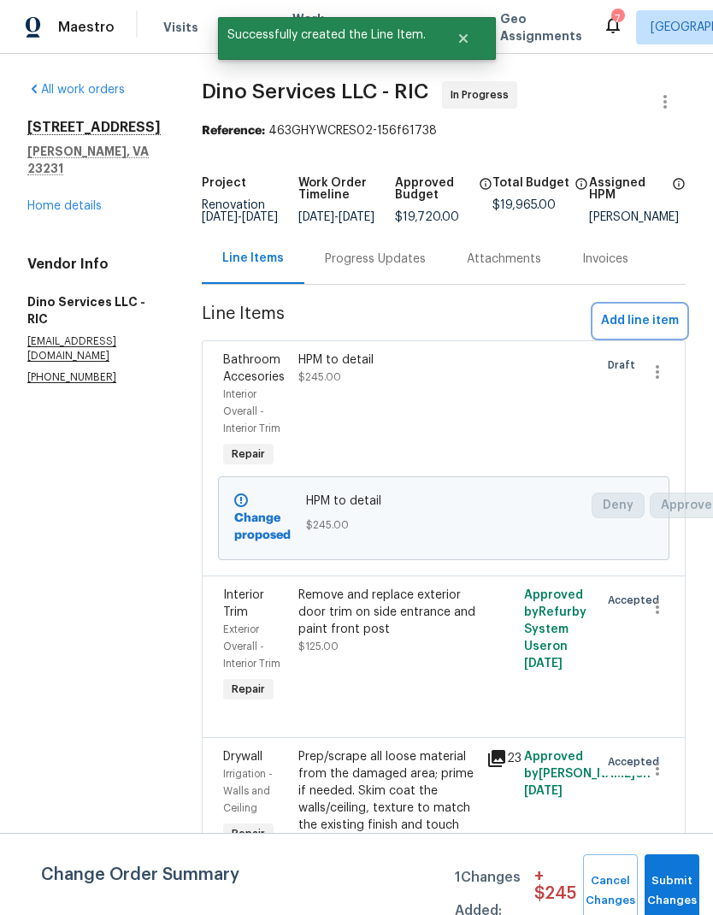
click at [654, 332] on span "Add line item" at bounding box center [640, 321] width 78 height 21
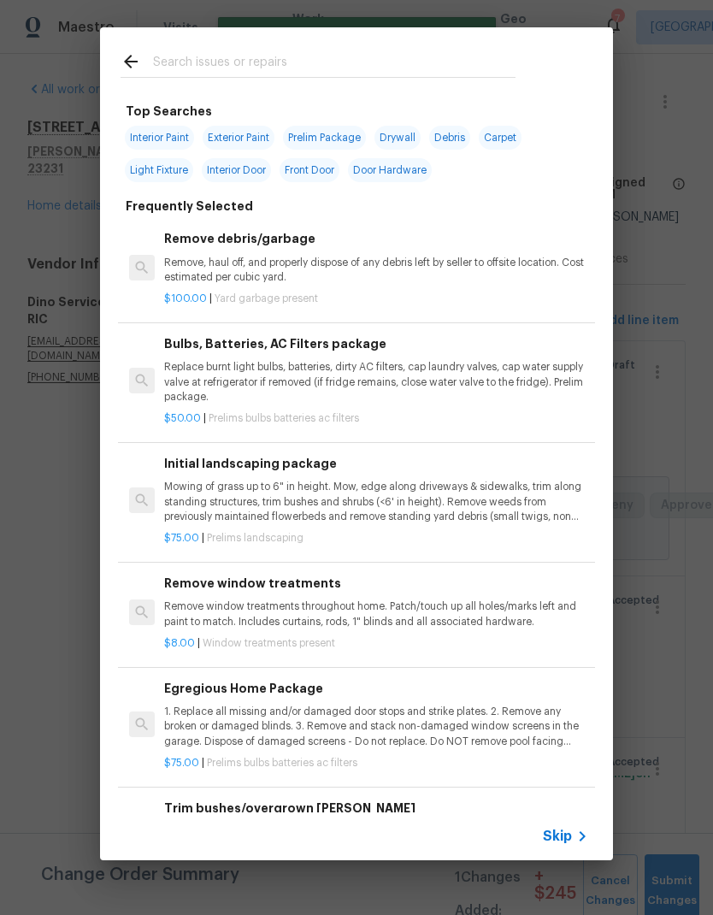
click at [478, 53] on input "text" at bounding box center [334, 64] width 363 height 26
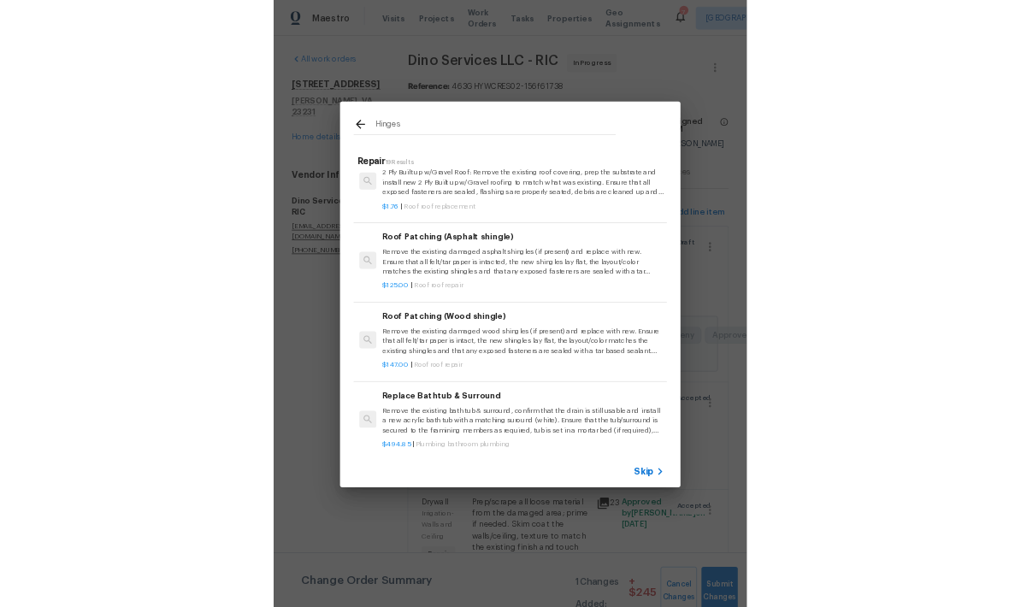
scroll to position [1732, 0]
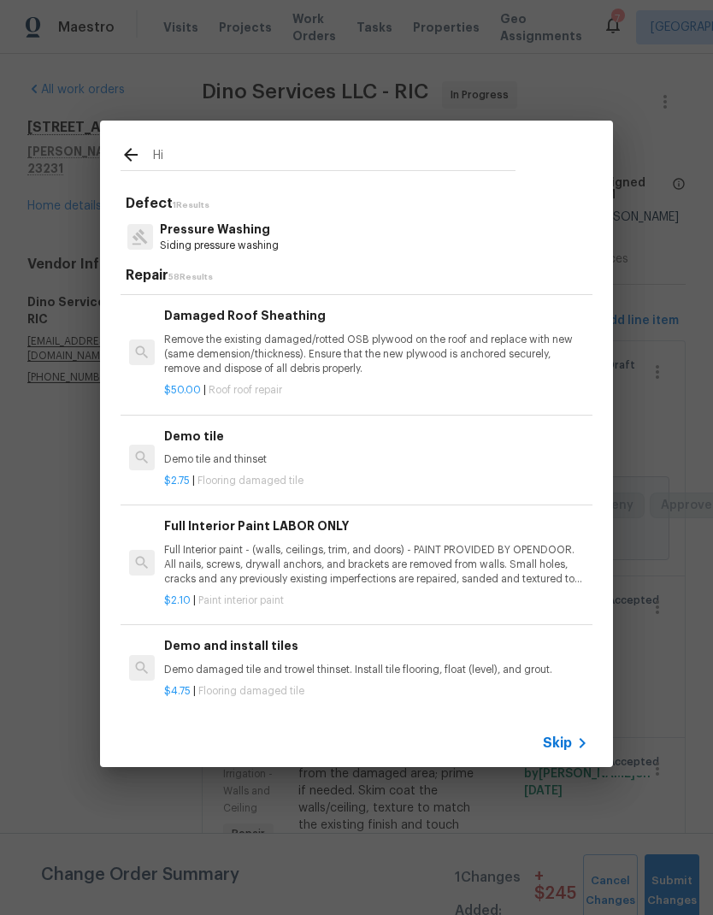
type input "H"
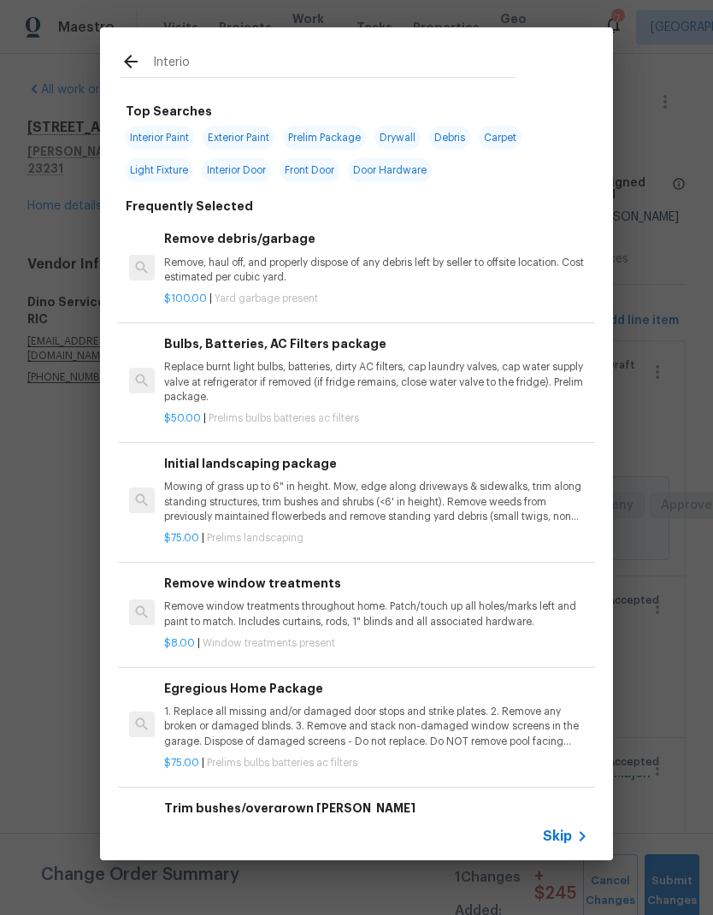
type input "Interior"
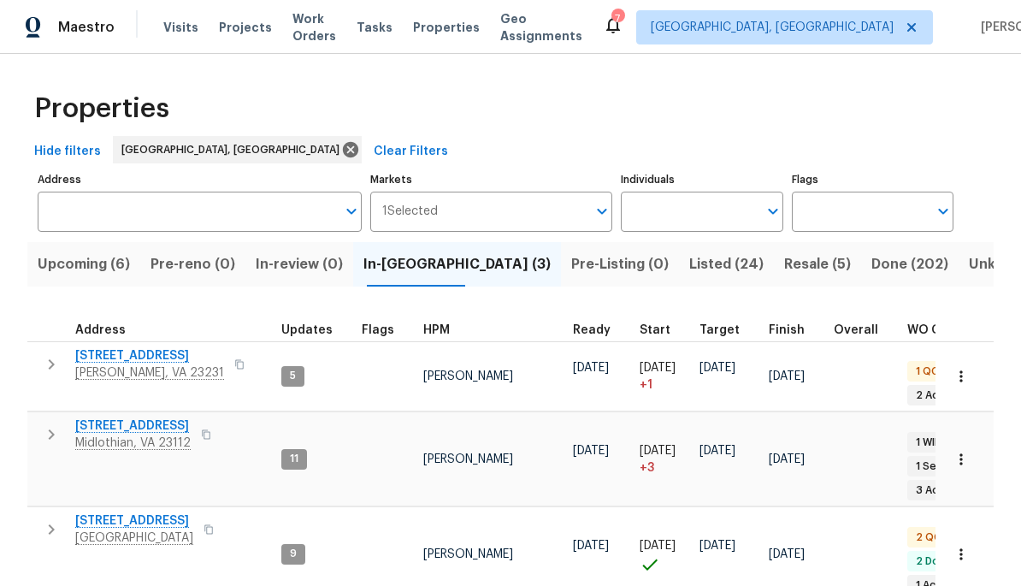
click at [713, 273] on span "Resale (5)" at bounding box center [817, 264] width 67 height 24
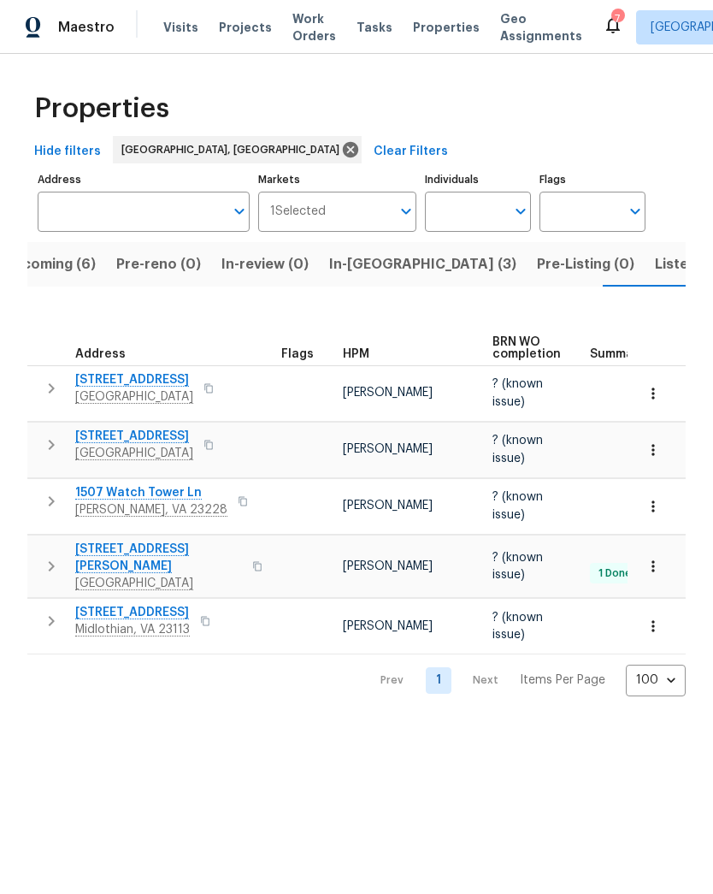
scroll to position [0, 36]
